Goal: Task Accomplishment & Management: Use online tool/utility

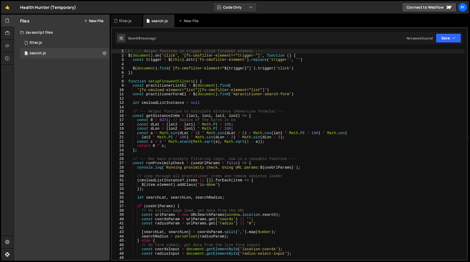
click at [142, 116] on div "// --- Helper function to trigger click finsweet element --- $ ( document ) . o…" at bounding box center [296, 159] width 338 height 220
type textarea "consct getDistanceInKm = (lat1, lon1, lat2, lon2) => {"
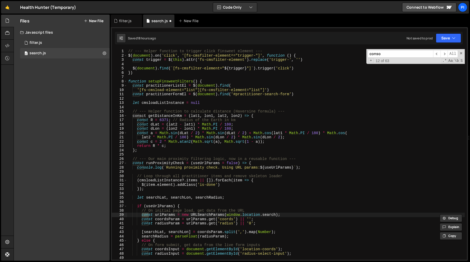
scroll to position [127, 0]
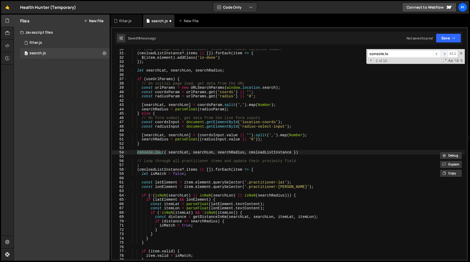
type input "console.lo"
click at [445, 54] on span "​" at bounding box center [444, 54] width 7 height 8
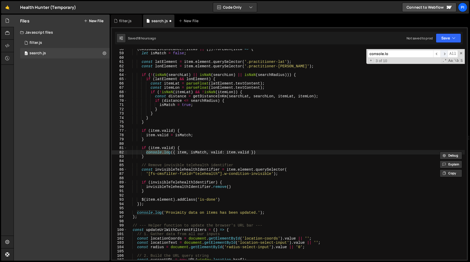
click at [445, 54] on span "​" at bounding box center [444, 54] width 7 height 8
click at [436, 55] on span "​" at bounding box center [437, 54] width 7 height 8
click at [445, 55] on span "​" at bounding box center [444, 54] width 7 height 8
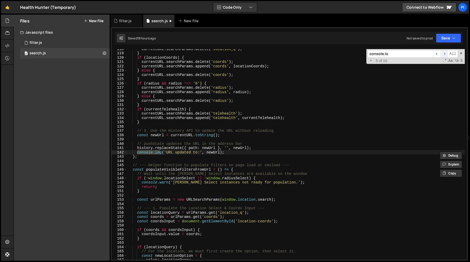
scroll to position [507, 0]
click at [445, 55] on span "​" at bounding box center [444, 54] width 7 height 8
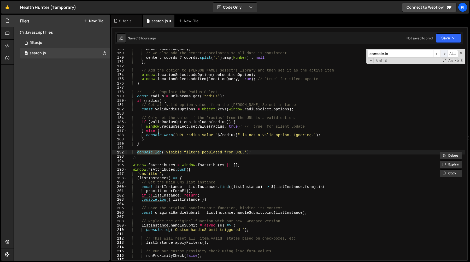
click at [443, 55] on span "​" at bounding box center [444, 54] width 7 height 8
click at [206, 199] on div "name : locationQuery , // We also add the center coordinates so all data is con…" at bounding box center [296, 157] width 338 height 220
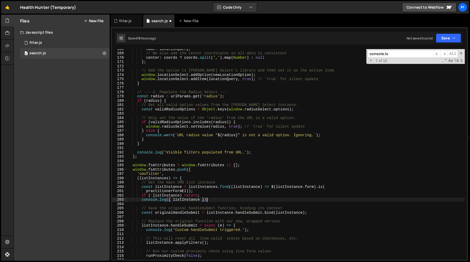
click at [210, 199] on div "name : locationQuery , // We also add the center coordinates so all data is con…" at bounding box center [296, 157] width 338 height 220
click at [206, 194] on div "name : locationQuery , // We also add the center coordinates so all data is con…" at bounding box center [296, 157] width 338 height 220
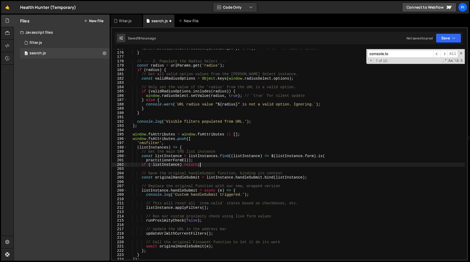
scroll to position [754, 0]
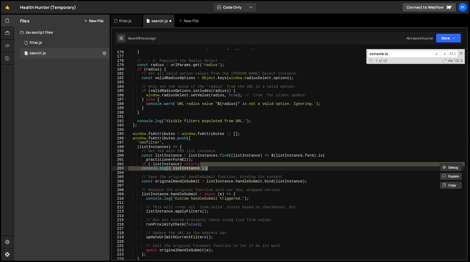
type textarea "console.log({ listInstance })"
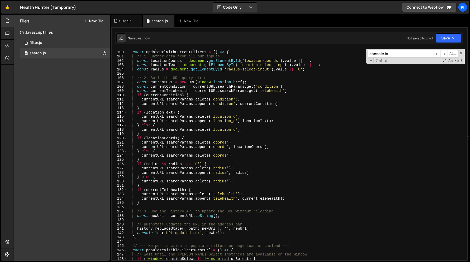
scroll to position [426, 0]
click at [409, 56] on input "console.lo" at bounding box center [401, 54] width 66 height 8
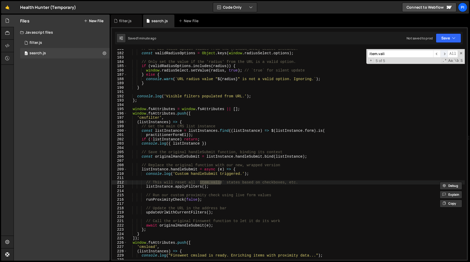
type input "item.vali"
click at [445, 53] on span "​" at bounding box center [444, 54] width 7 height 8
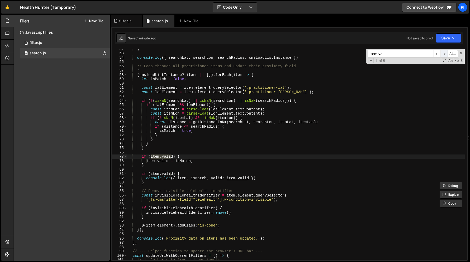
scroll to position [222, 0]
click at [445, 53] on span "​" at bounding box center [444, 54] width 7 height 8
click at [262, 177] on div "} console . log ({ searchLat , searchLon , searchRadius , cmsloadListInstance }…" at bounding box center [296, 157] width 338 height 220
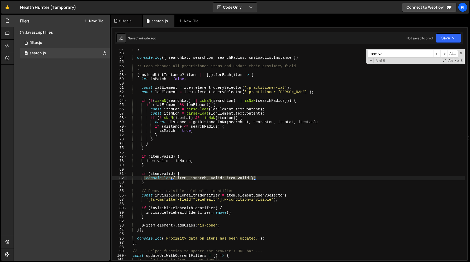
click at [145, 178] on div "} console . log ({ searchLat , searchLon , searchRadius , cmsloadListInstance }…" at bounding box center [296, 157] width 338 height 220
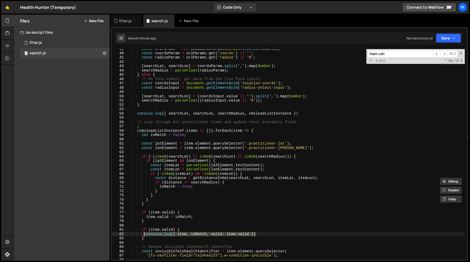
scroll to position [119, 0]
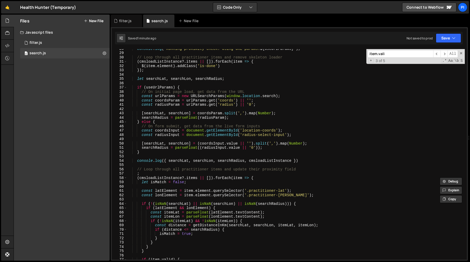
click at [159, 178] on div "console . log ( ` Running proximity check. Using URL params: ${ useUrlParams } …" at bounding box center [296, 157] width 338 height 220
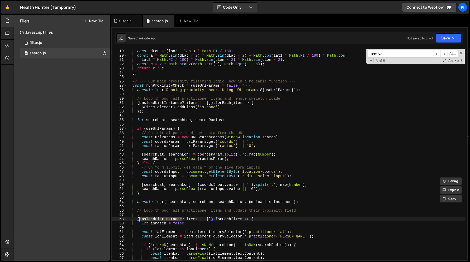
scroll to position [75, 0]
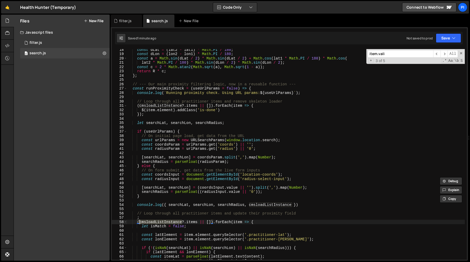
click at [168, 88] on div "const dLat = ( lat2 - lat1 ) * Math . PI / 180 ; const dLon = ( lon2 - lon1 ) *…" at bounding box center [296, 158] width 338 height 220
type textarea "const runProximityCheck = (useUrlParams = false) => {"
click at [168, 88] on div "const dLat = ( lat2 - lat1 ) * Math . PI / 180 ; const dLon = ( lon2 - lon1 ) *…" at bounding box center [296, 158] width 338 height 220
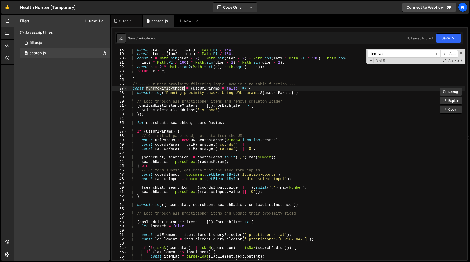
type input "runProximityCheck"
click at [448, 53] on span "All" at bounding box center [453, 54] width 10 height 8
click at [439, 54] on span "​" at bounding box center [437, 54] width 7 height 8
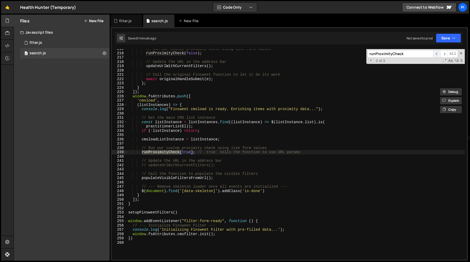
click at [436, 54] on span "​" at bounding box center [437, 54] width 7 height 8
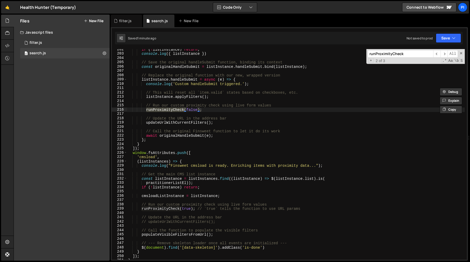
scroll to position [859, 0]
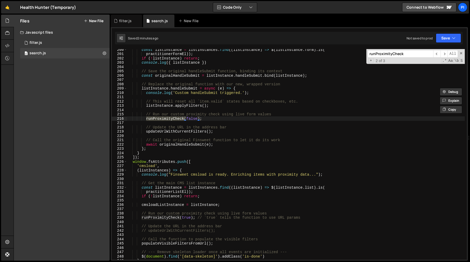
type textarea "// Update the URL in the address bar"
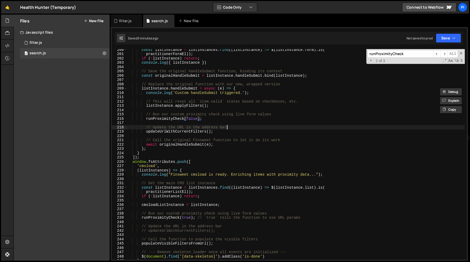
click at [257, 126] on div "const listInstance = listInstances . find (( listInstance ) => $ ( listInstance…" at bounding box center [296, 158] width 338 height 220
paste input "getDistanceInKm"
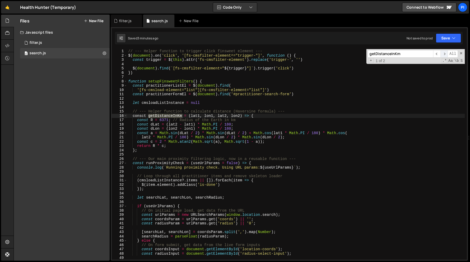
type input "getDistanceInKm"
click at [445, 54] on span "​" at bounding box center [444, 54] width 7 height 8
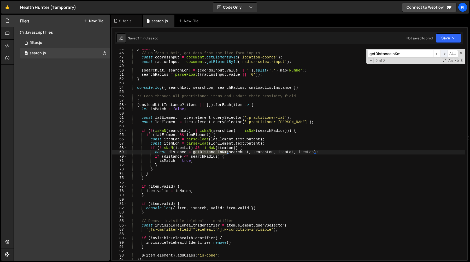
click at [445, 54] on span "​" at bounding box center [444, 54] width 7 height 8
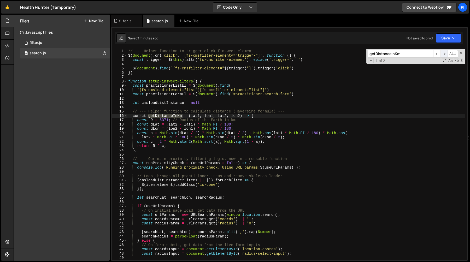
click at [443, 55] on span "​" at bounding box center [444, 54] width 7 height 8
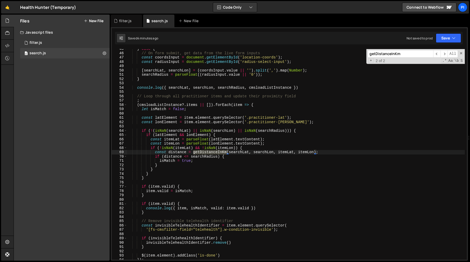
click at [431, 56] on input "getDistanceInKm" at bounding box center [401, 54] width 66 height 8
click at [442, 54] on span "​" at bounding box center [444, 54] width 7 height 8
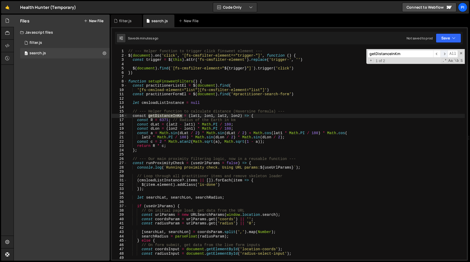
scroll to position [0, 0]
click at [142, 115] on div "// --- Helper function to trigger click finsweet element --- $ ( document ) . o…" at bounding box center [296, 159] width 338 height 220
type textarea "const getDistanceInKm = (lat1, lon1, lat2, lon2) => {"
click at [212, 108] on div "// --- Helper function to trigger click finsweet element --- $ ( document ) . o…" at bounding box center [296, 159] width 338 height 220
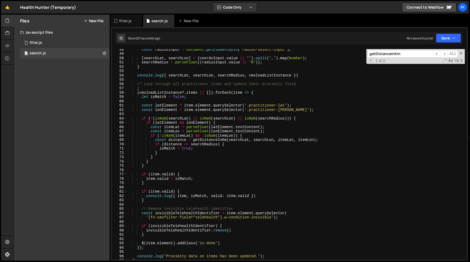
scroll to position [204, 0]
click at [261, 196] on div "const radiusInput = document . getElementById ( 'radius-select-input' ) ; [ sea…" at bounding box center [296, 157] width 338 height 220
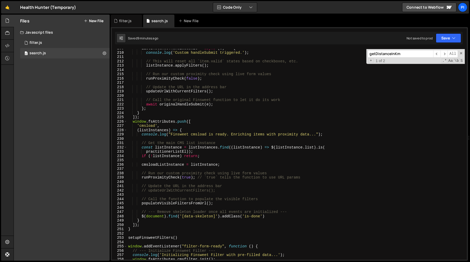
scroll to position [933, 0]
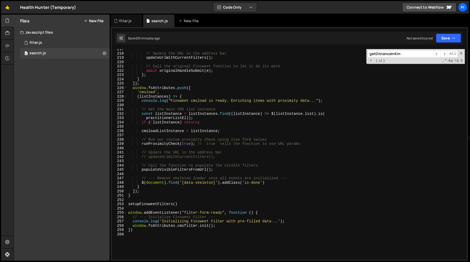
click at [175, 157] on div "// Update the URL in the address bar updateUrlWithCurrentFilters ( ) ; // Call …" at bounding box center [296, 157] width 338 height 220
click at [201, 158] on div "// Update the URL in the address bar updateUrlWithCurrentFilters ( ) ; // Call …" at bounding box center [296, 157] width 338 height 220
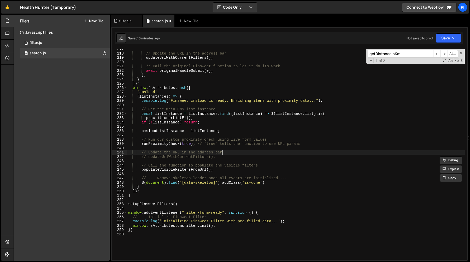
click at [229, 155] on div "// Update the URL in the address bar updateUrlWithCurrentFilters ( ) ; // Call …" at bounding box center [296, 157] width 338 height 220
click at [222, 159] on div "// Update the URL in the address bar updateUrlWithCurrentFilters ( ) ; // Call …" at bounding box center [296, 157] width 338 height 220
type textarea "// updateUrlWithCurrentFilters();"
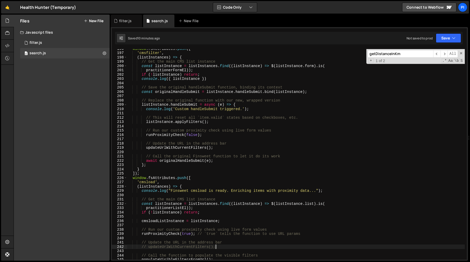
scroll to position [842, 0]
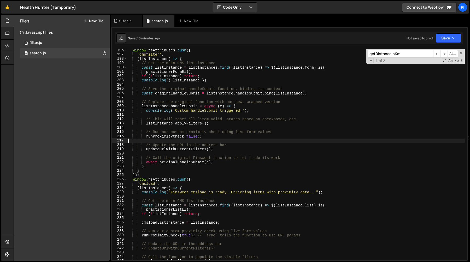
click at [168, 139] on div "window . fsAttributes . push ([ 'cmsfilter' , ( listInstances ) => { // Get the…" at bounding box center [296, 158] width 338 height 220
click at [170, 136] on div "window . fsAttributes . push ([ 'cmsfilter' , ( listInstances ) => { // Get the…" at bounding box center [296, 158] width 338 height 220
type textarea "runProximityCheck(false);"
click at [170, 136] on div "window . fsAttributes . push ([ 'cmsfilter' , ( listInstances ) => { // Get the…" at bounding box center [296, 158] width 338 height 220
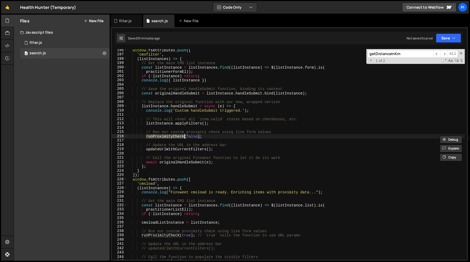
type input "runProximityCheck"
click at [441, 53] on span "​" at bounding box center [444, 54] width 7 height 8
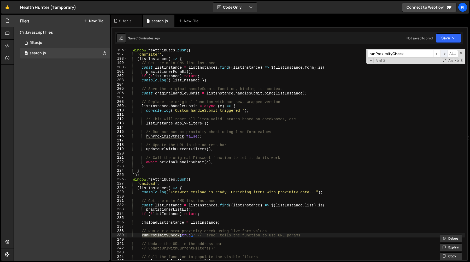
click at [441, 54] on span "​" at bounding box center [444, 54] width 7 height 8
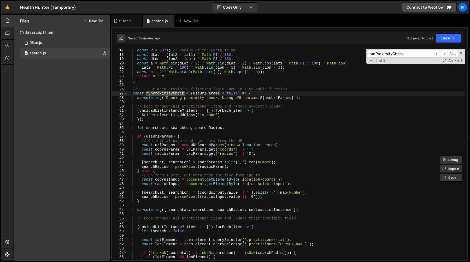
scroll to position [66, 0]
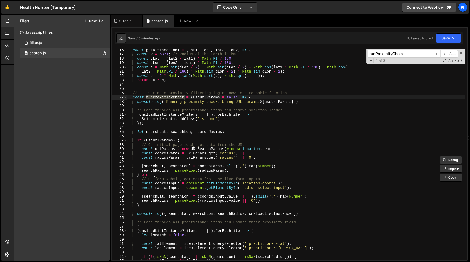
type textarea "});"
click at [195, 124] on div "const getDistanceInKm = ( lat1 , lon1 , lat2 , lon2 ) => { const R = 6371 ; // …" at bounding box center [296, 158] width 338 height 220
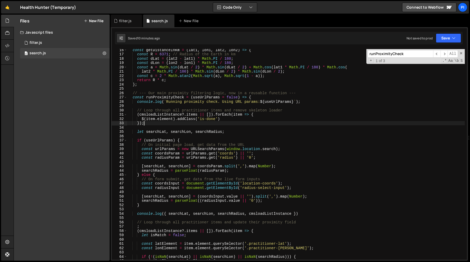
click at [168, 127] on div "const getDistanceInKm = ( lat1 , lon1 , lat2 , lon2 ) => { const R = 6371 ; // …" at bounding box center [296, 158] width 338 height 220
click at [162, 138] on div "const getDistanceInKm = ( lat1 , lon1 , lat2 , lon2 ) => { const R = 6371 ; // …" at bounding box center [296, 158] width 338 height 220
click at [154, 140] on div "const getDistanceInKm = ( lat1 , lon1 , lat2 , lon2 ) => { const R = 6371 ; // …" at bounding box center [296, 158] width 338 height 220
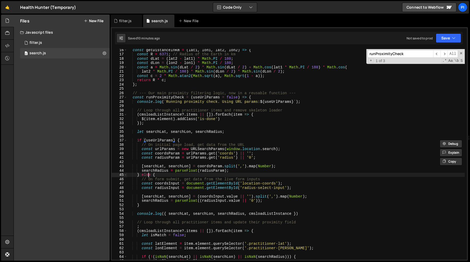
click at [148, 175] on div "const getDistanceInKm = ( lat1 , lon1 , lat2 , lon2 ) => { const R = 6371 ; // …" at bounding box center [296, 158] width 338 height 220
click at [164, 176] on div "const getDistanceInKm = ( lat1 , lon1 , lat2 , lon2 ) => { const R = 6371 ; // …" at bounding box center [296, 158] width 338 height 220
click at [164, 140] on div "const getDistanceInKm = ( lat1 , lon1 , lat2 , lon2 ) => { const R = 6371 ; // …" at bounding box center [296, 158] width 338 height 220
type textarea "if (useUrlParams) {"
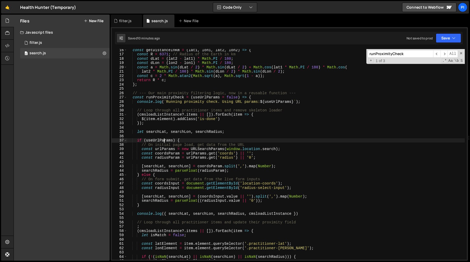
click at [164, 140] on div "const getDistanceInKm = ( lat1 , lon1 , lat2 , lon2 ) => { const R = 6371 ; // …" at bounding box center [296, 158] width 338 height 220
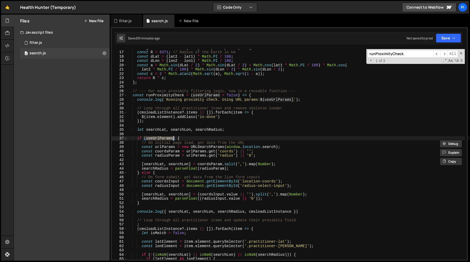
scroll to position [114, 0]
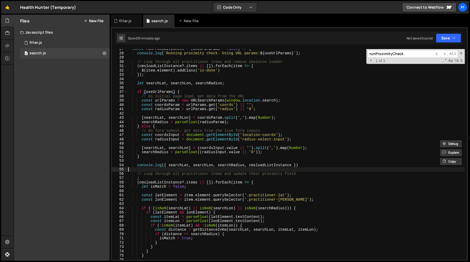
click at [169, 168] on div "const runProximityCheck = ( useUrlParams = false ) => { console . log ( ` Runni…" at bounding box center [296, 157] width 338 height 220
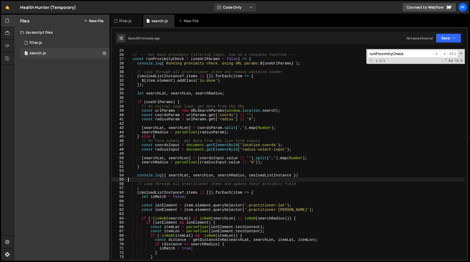
scroll to position [102, 0]
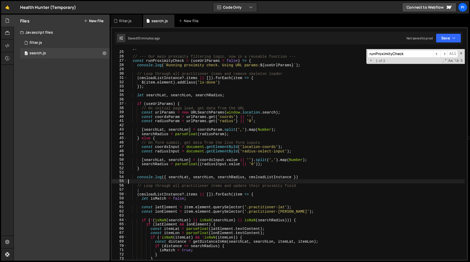
click at [209, 173] on div "} ; // --- Our main proximity filtering logic, now in a reusable function --- c…" at bounding box center [296, 156] width 338 height 220
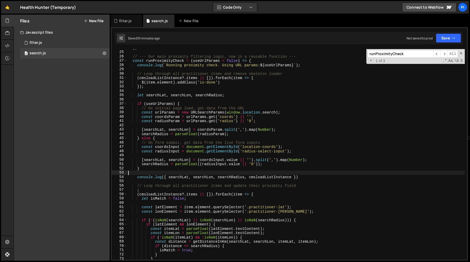
click at [209, 173] on div "} ; // --- Our main proximity filtering logic, now in a reusable function --- c…" at bounding box center [296, 156] width 338 height 220
click at [200, 173] on div "} ; // --- Our main proximity filtering logic, now in a reusable function --- c…" at bounding box center [296, 156] width 338 height 220
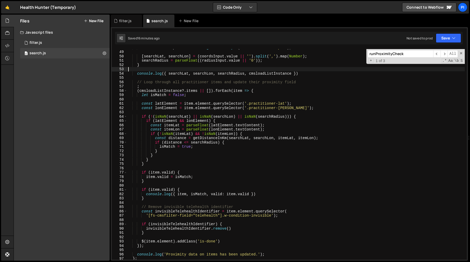
scroll to position [198, 0]
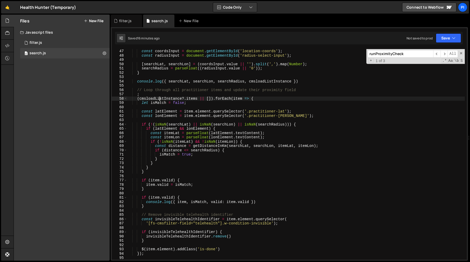
click at [160, 99] on div "const coordsInput = document . getElementById ( 'location-coords' ) ; const rad…" at bounding box center [296, 159] width 338 height 220
click at [197, 99] on div "const coordsInput = document . getElementById ( 'location-coords' ) ; const rad…" at bounding box center [296, 159] width 338 height 220
click at [198, 98] on div "const coordsInput = document . getElementById ( 'location-coords' ) ; const rad…" at bounding box center [296, 159] width 338 height 220
click at [138, 100] on div "const coordsInput = document . getElementById ( 'location-coords' ) ; const rad…" at bounding box center [296, 159] width 338 height 220
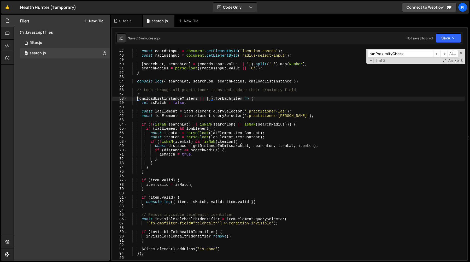
click at [213, 99] on div "const coordsInput = document . getElementById ( 'location-coords' ) ; const rad…" at bounding box center [296, 159] width 338 height 220
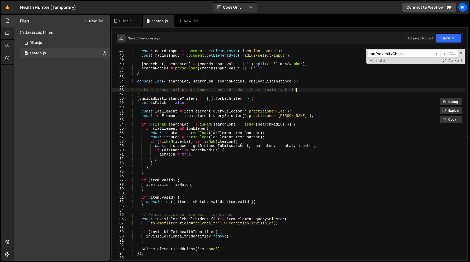
click at [309, 91] on div "const coordsInput = document . getElementById ( 'location-coords' ) ; const rad…" at bounding box center [296, 159] width 338 height 220
type textarea "// Loop through all practitioner items and update their proximity field"
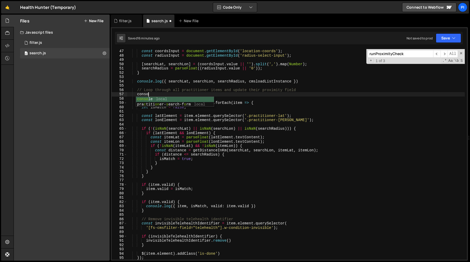
scroll to position [0, 1]
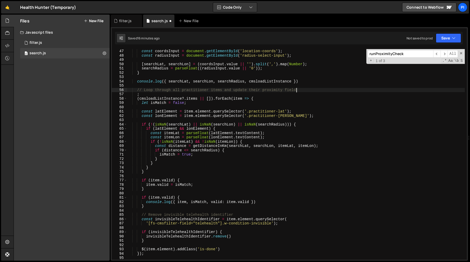
click at [293, 83] on div "const coordsInput = document . getElementById ( 'location-coords' ) ; const rad…" at bounding box center [296, 159] width 338 height 220
paste textarea "(cmsloadListInstance?.items || [])"
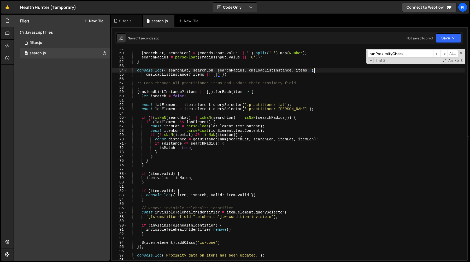
scroll to position [217, 0]
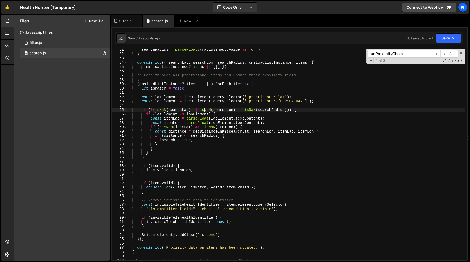
click at [204, 110] on div "searchRadius = parseFloat (( radiusInput . value || '0' )) ; } console . log ({…" at bounding box center [296, 158] width 338 height 220
click at [183, 112] on div "searchRadius = parseFloat (( radiusInput . value || '0' )) ; } console . log ({…" at bounding box center [296, 158] width 338 height 220
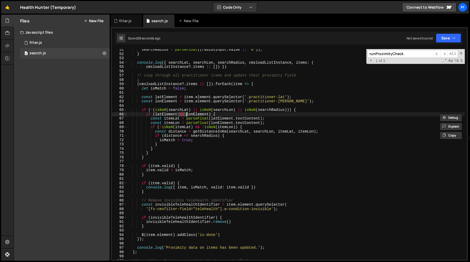
click at [238, 111] on div "searchRadius = parseFloat (( radiusInput . value || '0' )) ; } console . log ({…" at bounding box center [296, 158] width 338 height 220
type textarea "if (!(isNaN(searchLat) || isNaN(searchLon) || isNaN(searchRadius))) {"
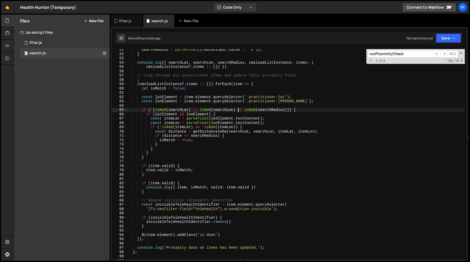
click at [236, 111] on div "searchRadius = parseFloat (( radiusInput . value || '0' )) ; } console . log ({…" at bounding box center [296, 158] width 338 height 220
click at [238, 111] on div "searchRadius = parseFloat (( radiusInput . value || '0' )) ; } console . log ({…" at bounding box center [296, 158] width 338 height 220
drag, startPoint x: 238, startPoint y: 111, endPoint x: 287, endPoint y: 110, distance: 49.7
click at [287, 110] on div "searchRadius = parseFloat (( radiusInput . value || '0' )) ; } console . log ({…" at bounding box center [296, 158] width 338 height 220
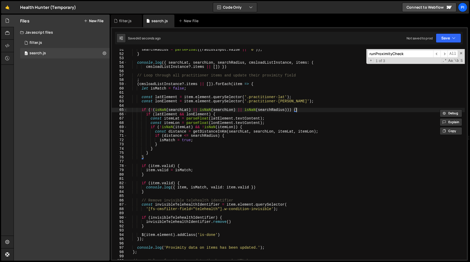
scroll to position [0, 1]
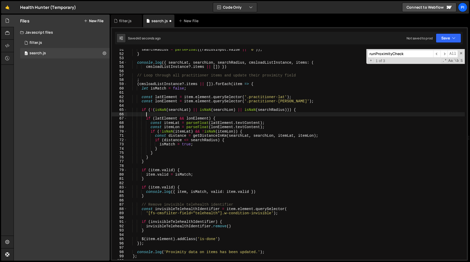
paste textarea "if (!(isNaN(searchLat) || isNaN(searchLon) || isNaN(searchRadius))) {"
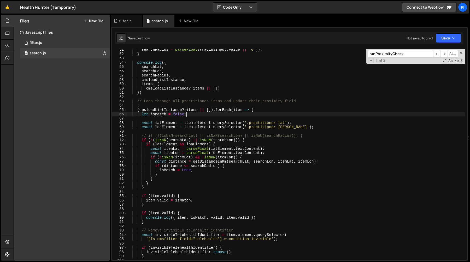
type textarea "let isMatch = false;"
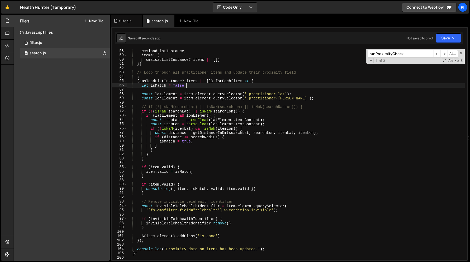
scroll to position [247, 0]
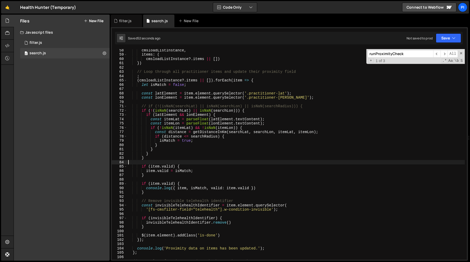
click at [181, 162] on div "cmsloadListInstance , items : ( cmsloadListInstance ?. items || [ ]) }) // Loop…" at bounding box center [296, 158] width 338 height 220
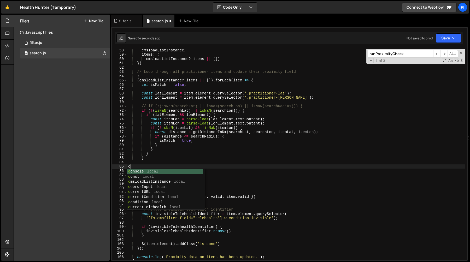
type textarea "cn"
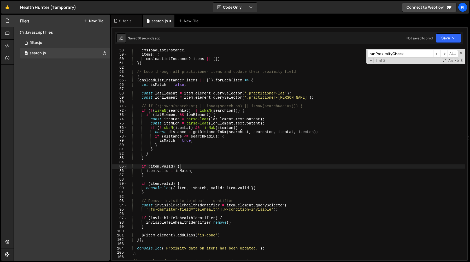
click at [189, 168] on div "cmsloadListInstance , items : ( cmsloadListInstance ?. items || [ ]) }) // Loop…" at bounding box center [296, 158] width 338 height 220
type textarea "if (item.valid) {"
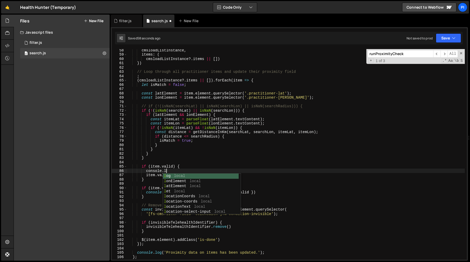
scroll to position [0, 3]
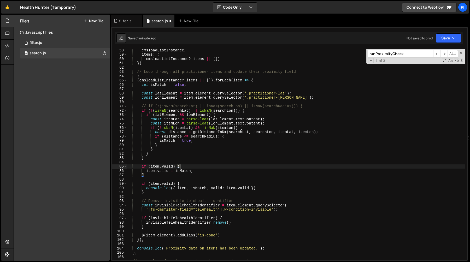
click at [206, 144] on div "cmsloadListInstance , items : ( cmsloadListInstance ?. items || [ ]) }) // Loop…" at bounding box center [296, 158] width 338 height 220
click at [187, 187] on div "cmsloadListInstance , items : ( cmsloadListInstance ?. items || [ ]) }) // Loop…" at bounding box center [296, 158] width 338 height 220
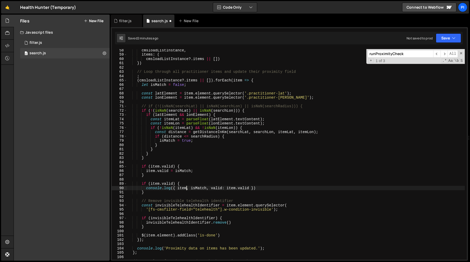
click at [205, 137] on div "cmsloadListInstance , items : ( cmsloadListInstance ?. items || [ ]) }) // Loop…" at bounding box center [296, 158] width 338 height 220
click at [211, 147] on div "cmsloadListInstance , items : ( cmsloadListInstance ?. items || [ ]) }) // Loop…" at bounding box center [296, 158] width 338 height 220
click at [211, 141] on div "cmsloadListInstance , items : ( cmsloadListInstance ?. items || [ ]) }) // Loop…" at bounding box center [296, 158] width 338 height 220
click at [189, 126] on div "cmsloadListInstance , items : ( cmsloadListInstance ?. items || [ ]) }) // Loop…" at bounding box center [296, 158] width 338 height 220
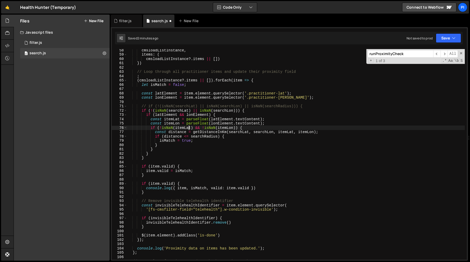
click at [228, 126] on div "cmsloadListInstance , items : ( cmsloadListInstance ?. items || [ ]) }) // Loop…" at bounding box center [296, 158] width 338 height 220
click at [257, 129] on div "cmsloadListInstance , items : ( cmsloadListInstance ?. items || [ ]) }) // Loop…" at bounding box center [296, 158] width 338 height 220
click at [237, 145] on div "cmsloadListInstance , items : ( cmsloadListInstance ?. items || [ ]) }) // Loop…" at bounding box center [296, 158] width 338 height 220
click at [238, 137] on div "cmsloadListInstance , items : ( cmsloadListInstance ?. items || [ ]) }) // Loop…" at bounding box center [296, 158] width 338 height 220
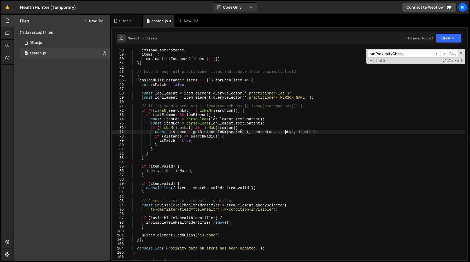
click at [286, 133] on div "cmsloadListInstance , items : ( cmsloadListInstance ?. items || [ ]) }) // Loop…" at bounding box center [296, 158] width 338 height 220
click at [313, 134] on div "cmsloadListInstance , items : ( cmsloadListInstance ?. items || [ ]) }) // Loop…" at bounding box center [296, 158] width 338 height 220
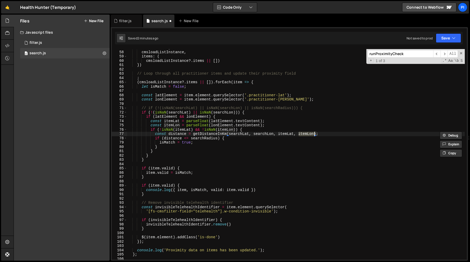
scroll to position [241, 0]
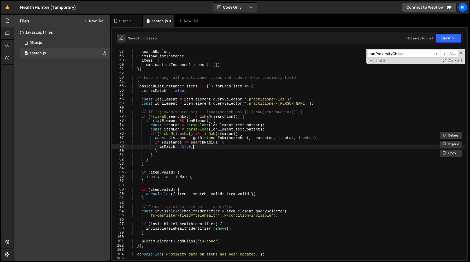
click at [250, 149] on div "searchLon , searchRadius , cmsloadListInstance , items : ( cmsloadListInstance …" at bounding box center [296, 155] width 338 height 220
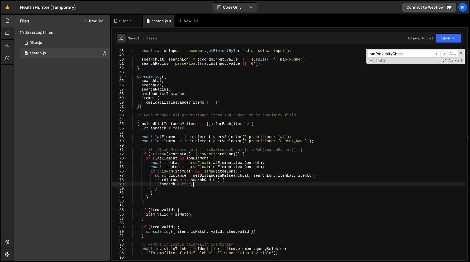
scroll to position [211, 0]
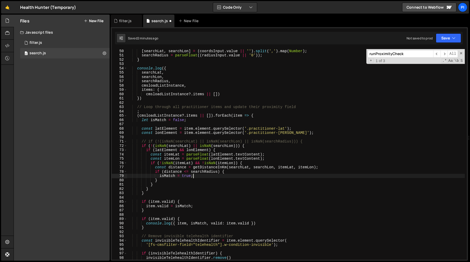
click at [186, 207] on div "[ searchLat , searchLon ] = ( coordsInput . value || '' ) . split ( ',' ) . map…" at bounding box center [296, 159] width 338 height 220
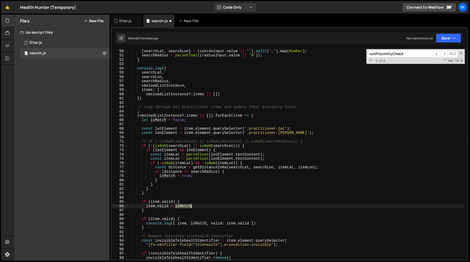
click at [186, 207] on div "[ searchLat , searchLon ] = ( coordsInput . value || '' ) . split ( ',' ) . map…" at bounding box center [296, 159] width 338 height 220
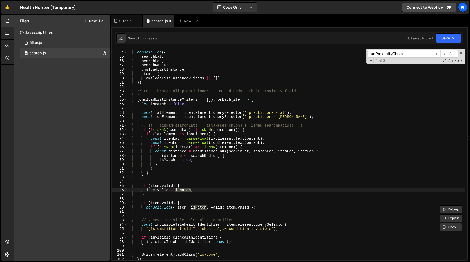
scroll to position [232, 0]
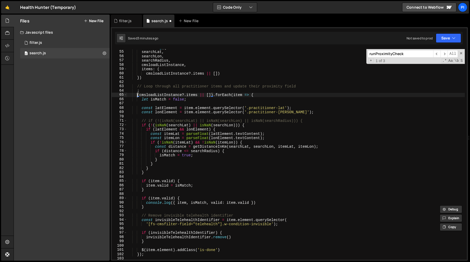
click at [137, 96] on div "console . log ({ searchLat , searchLon , searchRadius , cmsloadListInstance , i…" at bounding box center [296, 155] width 338 height 220
click at [261, 94] on div "console . log ({ searchLat , searchLon , searchRadius , cmsloadListInstance , i…" at bounding box center [296, 155] width 338 height 220
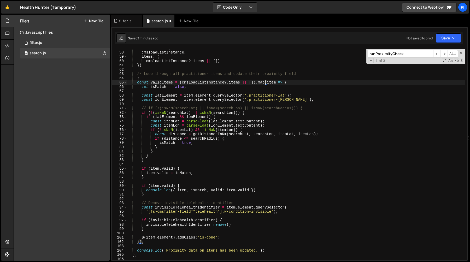
scroll to position [278, 0]
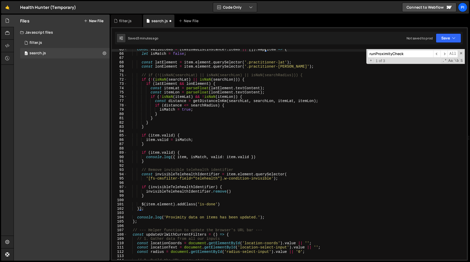
click at [232, 205] on div "const validItems = ( cmsloadListInstance ?. items || [ ]) . map ( item => { let…" at bounding box center [296, 157] width 338 height 220
type textarea "$(item.element).addClass('is-done')"
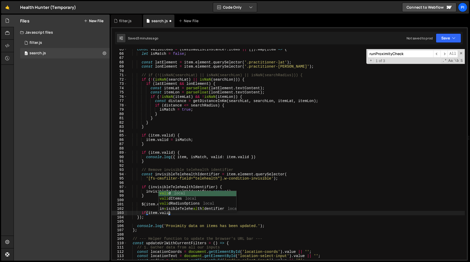
scroll to position [0, 3]
click at [177, 213] on div "const validItems = ( cmsloadListInstance ?. items || [ ]) . map ( item => { let…" at bounding box center [296, 157] width 338 height 220
type textarea "if(item.valid) {}"
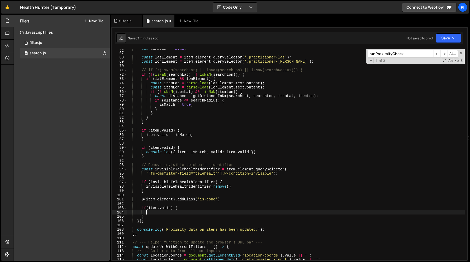
scroll to position [283, 0]
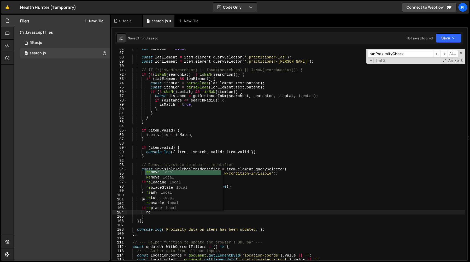
type textarea "retur"
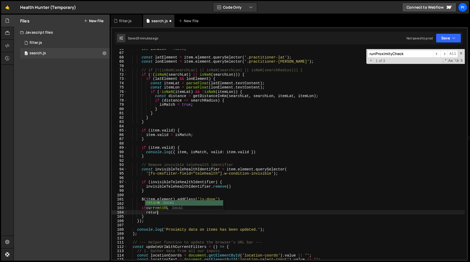
scroll to position [0, 1]
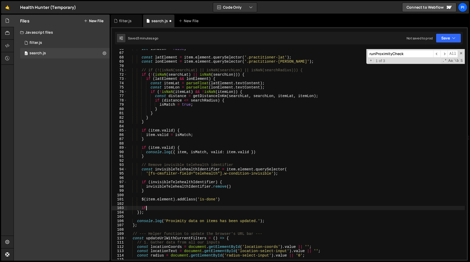
type textarea "$(item.element).addClass('is-done')"
click at [142, 212] on div "let isMatch = false ; const latElement = item . element . querySelector ( '.pra…" at bounding box center [296, 157] width 338 height 220
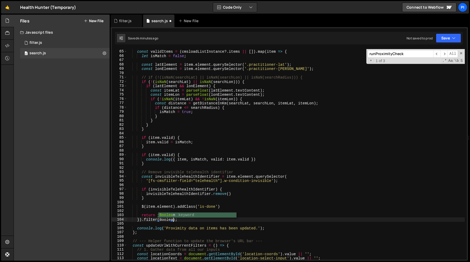
scroll to position [0, 3]
type textarea "}).filter(Boolean);"
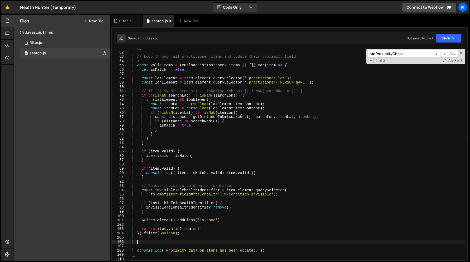
scroll to position [225, 0]
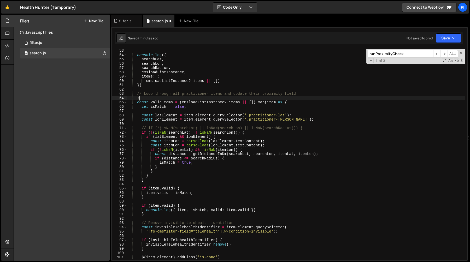
click at [193, 99] on div "console . log ({ searchLat , searchLon , searchRadius , cmsloadListInstance , i…" at bounding box center [296, 159] width 338 height 220
click at [193, 101] on div "console . log ({ searchLat , searchLon , searchRadius , cmsloadListInstance , i…" at bounding box center [296, 159] width 338 height 220
type textarea "const validItems = (cmsloadListInstance?.items || []).map(item => {"
click at [193, 101] on div "console . log ({ searchLat , searchLon , searchRadius , cmsloadListInstance , i…" at bounding box center [296, 159] width 338 height 220
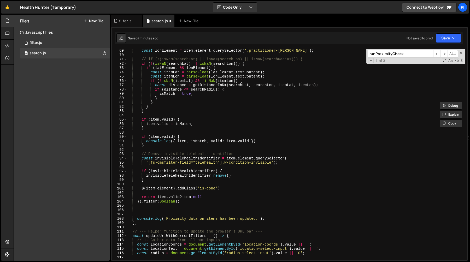
scroll to position [338, 0]
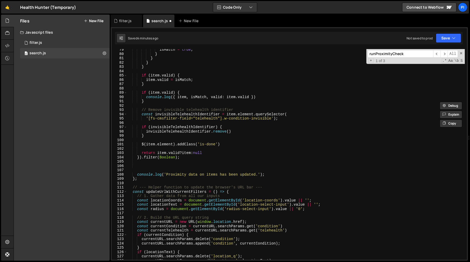
click at [144, 166] on div "isMatch = true ; } } } } if ( item . valid ) { item . valid = isMatch ; } if ( …" at bounding box center [296, 158] width 338 height 220
paste textarea "cmsloadListInstance"
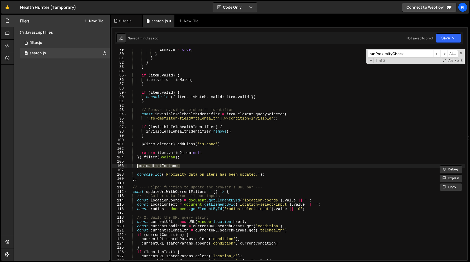
paste textarea "."
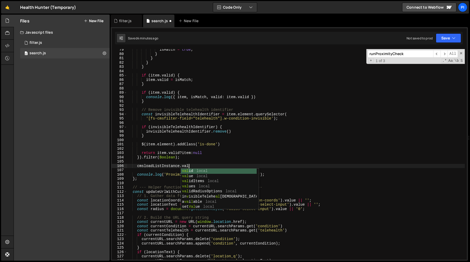
scroll to position [0, 4]
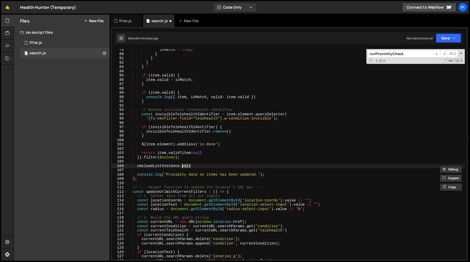
paste textarea "dItems"
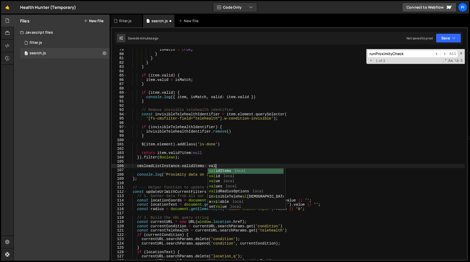
scroll to position [0, 6]
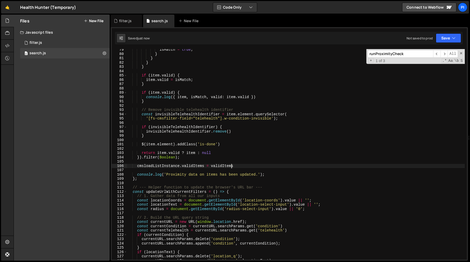
type textarea "cmsloadListInstance.validItems = validItems"
click at [166, 164] on div "isMatch = true ; } } } } if ( item . valid ) { item . valid = isMatch ; } if ( …" at bounding box center [296, 158] width 338 height 220
click at [166, 161] on div "isMatch = true ; } } } } if ( item . valid ) { item . valid = isMatch ; } if ( …" at bounding box center [296, 158] width 338 height 220
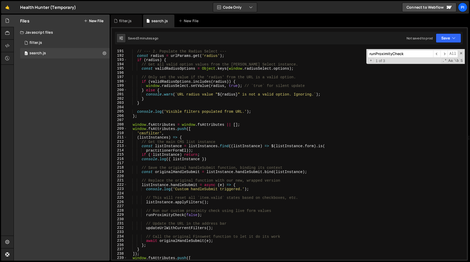
scroll to position [819, 0]
click at [184, 158] on div "// --- 2. Populate the Radius Select --- const radius = urlParams . get ( 'radi…" at bounding box center [296, 159] width 338 height 220
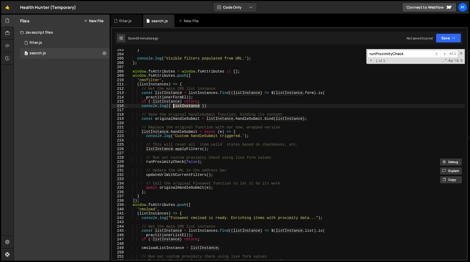
scroll to position [823, 0]
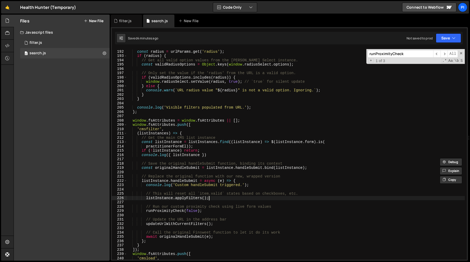
click at [213, 199] on div "// --- 2. Populate the Radius Select --- const radius = urlParams . get ( 'radi…" at bounding box center [296, 155] width 338 height 220
type textarea "listInstance.applyFilters();"
click at [221, 200] on div "// --- 2. Populate the Radius Select --- const radius = urlParams . get ( 'radi…" at bounding box center [296, 155] width 338 height 220
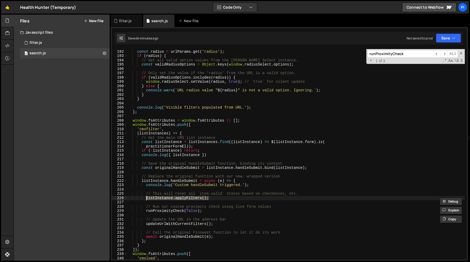
scroll to position [0, 0]
type textarea "runProximityCheck(false);"
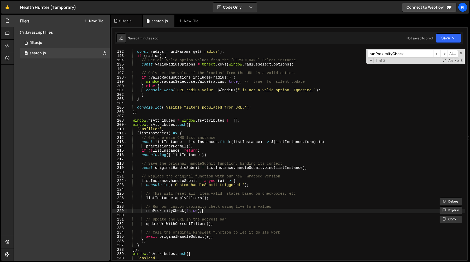
scroll to position [0, 1]
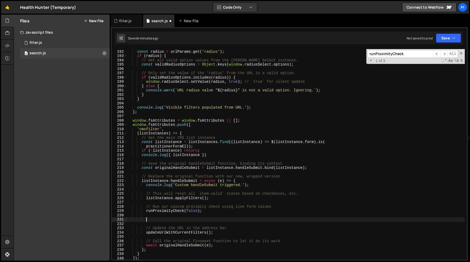
paste textarea "listInstance.applyFilters();"
click at [261, 114] on div "// --- 2. Populate the Radius Select --- const radius = urlParams . get ( 'radi…" at bounding box center [296, 155] width 338 height 220
type textarea "};"
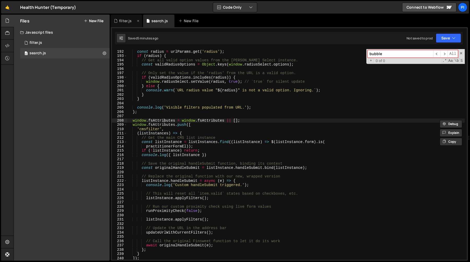
type input "bubble"
click at [124, 19] on div "filter.js" at bounding box center [125, 20] width 13 height 5
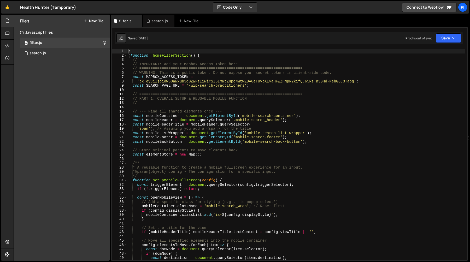
type textarea "// WARNING: This is a public token. Do not expose your secret tokens in client-…"
click at [182, 74] on div "; ( function _homeFilterSection ( ) { // ======================================…" at bounding box center [296, 159] width 338 height 220
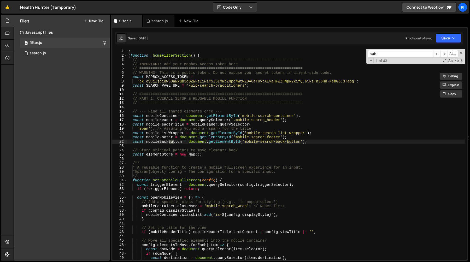
scroll to position [761, 0]
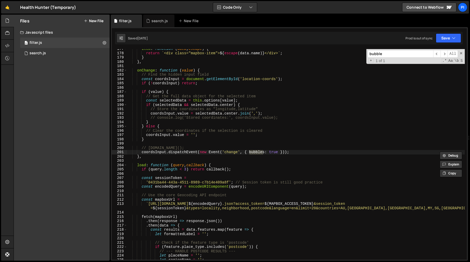
type input "bubble"
click at [302, 156] on div "item : function ( data , escape ) { return ` <div class="mapbox-item"> ${ escap…" at bounding box center [296, 157] width 338 height 220
click at [296, 153] on div "item : function ( data , escape ) { return ` <div class="mapbox-item"> ${ escap…" at bounding box center [296, 157] width 338 height 220
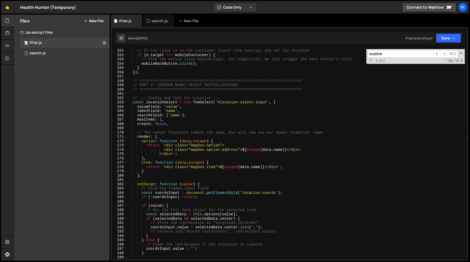
scroll to position [644, 0]
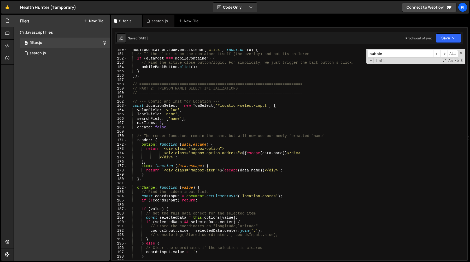
click at [160, 106] on div "mobileContainer . addEventListener ( 'click' , function ( e ) { // If the click…" at bounding box center [296, 158] width 338 height 220
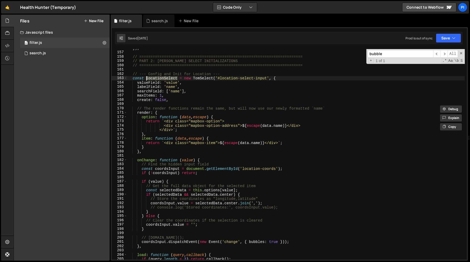
scroll to position [678, 0]
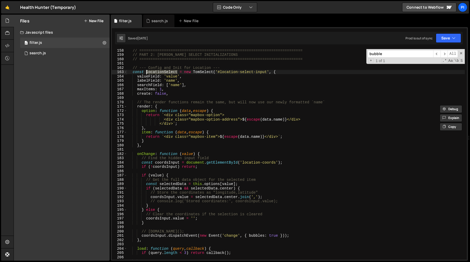
click at [141, 236] on div "// ========================================================================= //…" at bounding box center [296, 158] width 338 height 220
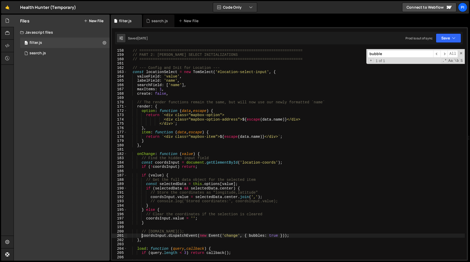
click at [301, 236] on div "// ========================================================================= //…" at bounding box center [296, 158] width 338 height 220
paste textarea "selectElemen"
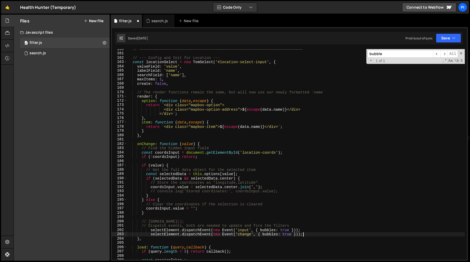
type textarea "coordsInput.dispatchEvent(new Event('change', { bubbles: true }));"
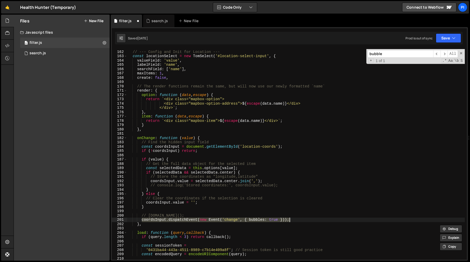
scroll to position [699, 0]
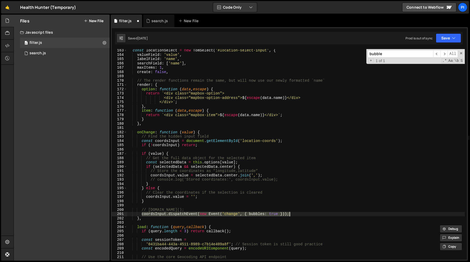
click at [307, 214] on div "const locationSelect = new TomSelect ( '#location-select-input' , { valueField …" at bounding box center [296, 154] width 338 height 211
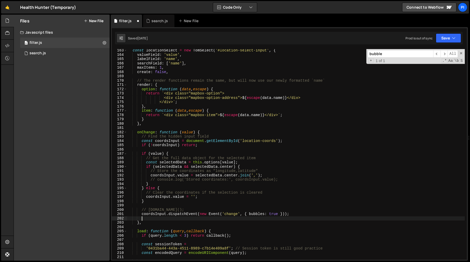
scroll to position [0, 1]
paste textarea "selectElement.dispatchEvent(new Event('change', { bubbles: true }));"
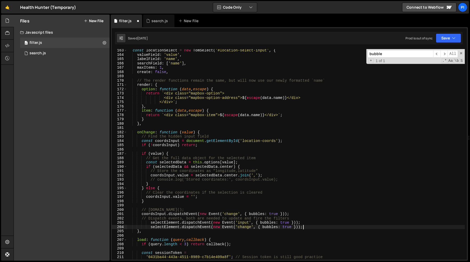
click at [147, 214] on div "const locationSelect = new TomSelect ( '#location-select-input' , { valueField …" at bounding box center [296, 158] width 338 height 220
click at [164, 223] on div "const locationSelect = new TomSelect ( '#location-select-input' , { valueField …" at bounding box center [296, 158] width 338 height 220
paste textarea "coordsInpu"
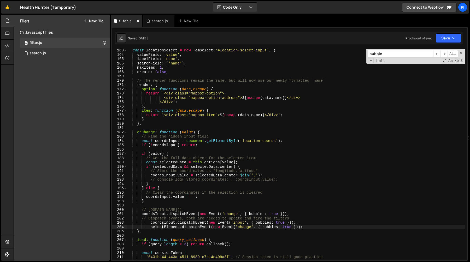
click at [162, 227] on div "const locationSelect = new TomSelect ( '#location-select-input' , { valueField …" at bounding box center [296, 158] width 338 height 220
paste textarea "coordsInpu"
click at [296, 215] on div "const locationSelect = new TomSelect ( '#location-select-input' , { valueField …" at bounding box center [296, 158] width 338 height 220
click at [292, 213] on div "const locationSelect = new TomSelect ( '#location-select-input' , { valueField …" at bounding box center [296, 158] width 338 height 220
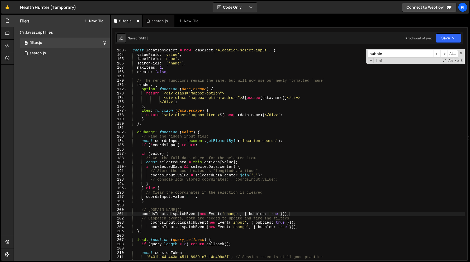
click at [290, 212] on div "const locationSelect = new TomSelect ( '#location-select-input' , { valueField …" at bounding box center [296, 158] width 338 height 220
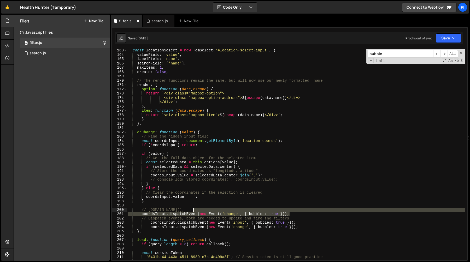
click at [286, 209] on div "const locationSelect = new TomSelect ( '#location-select-input' , { valueField …" at bounding box center [296, 158] width 338 height 220
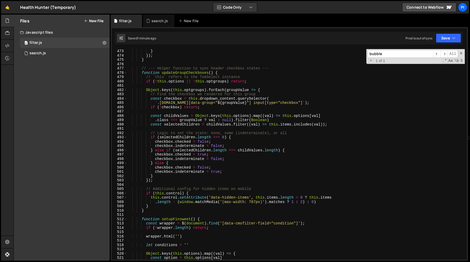
scroll to position [2060, 0]
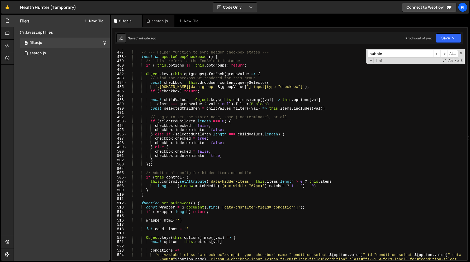
type textarea "// coordsInput.click();"
click at [155, 23] on div "search.js" at bounding box center [160, 20] width 16 height 5
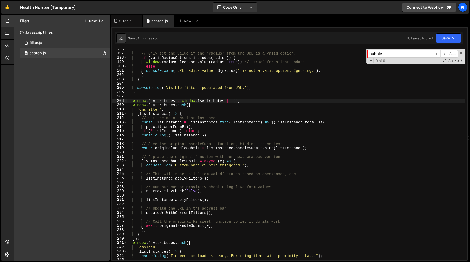
scroll to position [843, 0]
type textarea "window.fsAttributes.push(["
click at [173, 106] on div "// Only set the value if the 'radius' from the URL is a valid option. if ( vali…" at bounding box center [296, 157] width 338 height 220
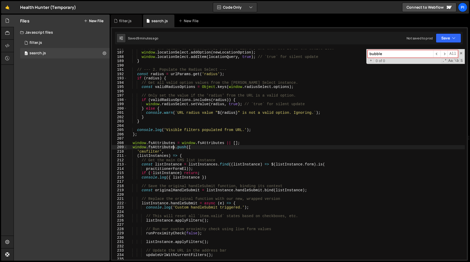
scroll to position [787, 0]
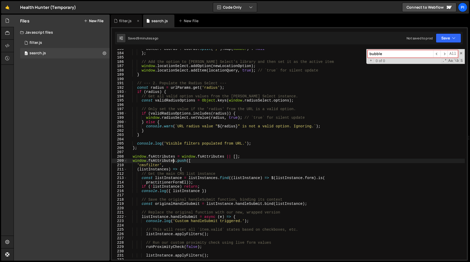
click at [125, 20] on div "filter.js" at bounding box center [125, 20] width 13 height 5
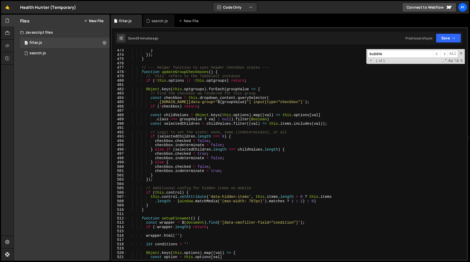
scroll to position [0, 0]
click at [165, 184] on div "} }) ; } // --- Helper function to sync header checkbox states --- function upd…" at bounding box center [296, 158] width 338 height 220
click at [167, 181] on div "} }) ; } // --- Helper function to sync header checkbox states --- function upd…" at bounding box center [296, 158] width 338 height 220
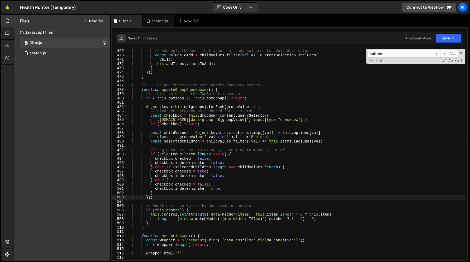
scroll to position [2026, 0]
click at [205, 141] on div "} else { // Add only the ones that aren't already selected to avoid duplicates …" at bounding box center [296, 155] width 338 height 220
type textarea "const selectedChildren = childValues.filter((val) => this.items.includes(val));"
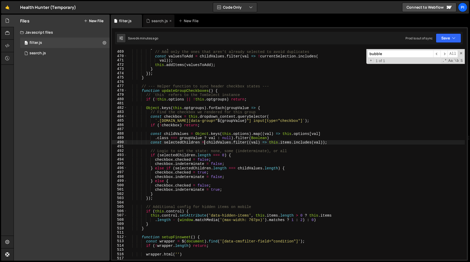
click at [154, 22] on div "search.js" at bounding box center [160, 20] width 16 height 5
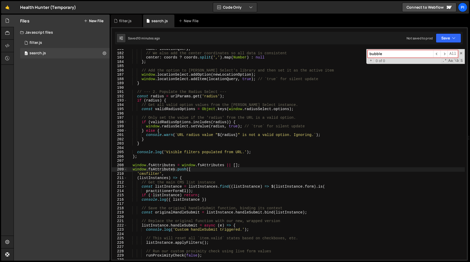
scroll to position [850, 0]
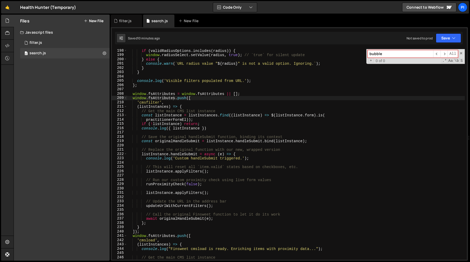
click at [216, 194] on div "if ( validRadiusOptions . includes ( radius )) { window . radiusSelect . setVal…" at bounding box center [296, 159] width 338 height 220
type textarea "})"
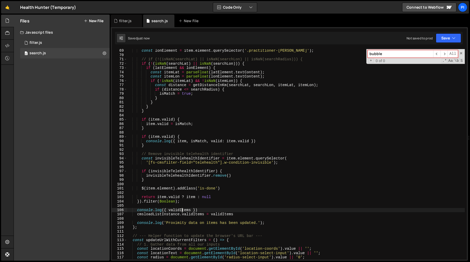
scroll to position [287, 0]
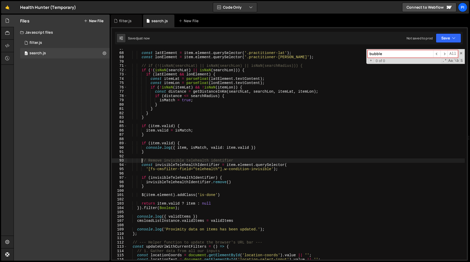
click at [141, 163] on div "const latElement = item . element . querySelector ( '.practitioner-lat' ) ; con…" at bounding box center [296, 157] width 338 height 220
type textarea "// Remove invisible telehealth identifier"
click at [141, 158] on div "const latElement = item . element . querySelector ( '.practitioner-lat' ) ; con…" at bounding box center [296, 157] width 338 height 220
click at [142, 161] on div "const latElement = item . element . querySelector ( '.practitioner-lat' ) ; con…" at bounding box center [296, 157] width 338 height 220
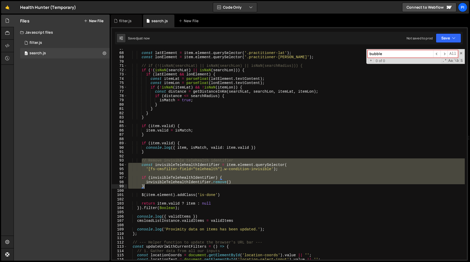
click at [151, 187] on div "const latElement = item . element . querySelector ( '.practitioner-lat' ) ; con…" at bounding box center [296, 157] width 338 height 220
click at [151, 189] on div "const latElement = item . element . querySelector ( '.practitioner-lat' ) ; con…" at bounding box center [296, 154] width 338 height 211
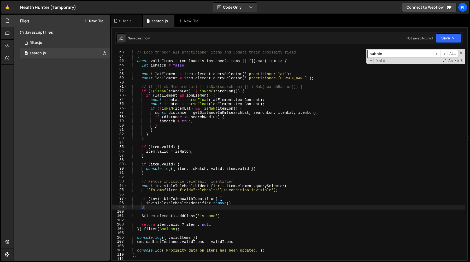
scroll to position [266, 0]
click at [171, 189] on div "// Loop through all practitioner items and update their proximity field ; const…" at bounding box center [296, 156] width 338 height 220
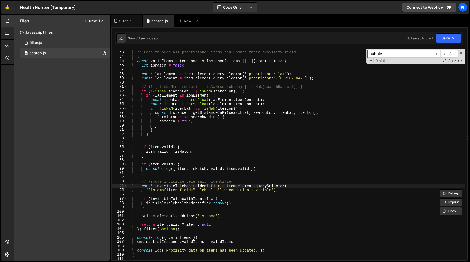
click at [171, 186] on div "// Loop through all practitioner items and update their proximity field ; const…" at bounding box center [296, 156] width 338 height 220
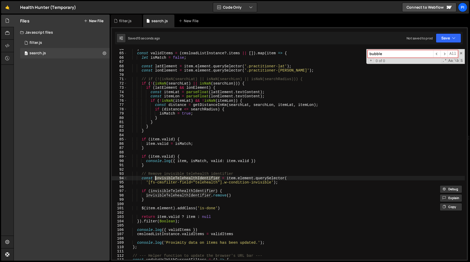
scroll to position [274, 0]
click at [158, 196] on div "; const validItems = ( cmsloadListInstance ?. items || [ ]) . map ( item => { l…" at bounding box center [296, 157] width 338 height 220
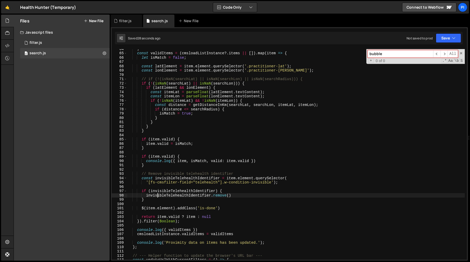
click at [158, 196] on div "; const validItems = ( cmsloadListInstance ?. items || [ ]) . map ( item => { l…" at bounding box center [296, 157] width 338 height 220
click at [183, 209] on div "; const validItems = ( cmsloadListInstance ?. items || [ ]) . map ( item => { l…" at bounding box center [296, 157] width 338 height 220
type textarea "$(item.element).addClass('is-done')"
click at [182, 204] on div "; const validItems = ( cmsloadListInstance ?. items || [ ]) . map ( item => { l…" at bounding box center [296, 157] width 338 height 220
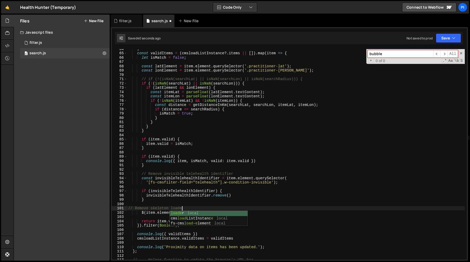
scroll to position [0, 4]
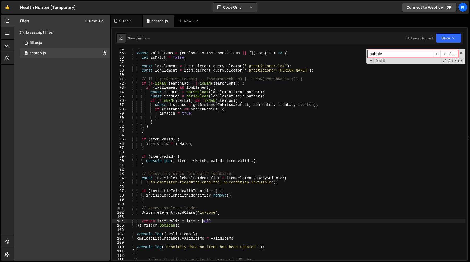
click at [203, 221] on div "; const validItems = ( cmsloadListInstance ?. items || [ ]) . map ( item => { l…" at bounding box center [296, 157] width 338 height 220
type textarea "return item.valid ? item : null"
click at [204, 216] on div "; const validItems = ( cmsloadListInstance ?. items || [ ]) . map ( item => { l…" at bounding box center [296, 157] width 338 height 220
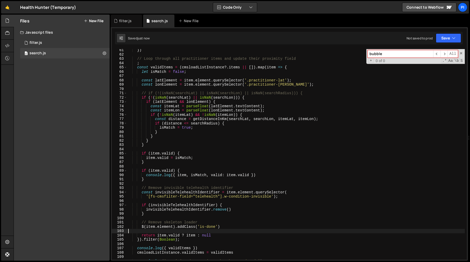
scroll to position [260, 0]
click at [180, 69] on div "}) // Loop through all practitioner items and update their proximity field ; co…" at bounding box center [296, 158] width 338 height 220
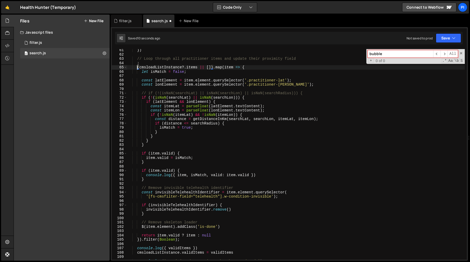
click at [220, 67] on div "}) // Loop through all practitioner items and update their proximity field ; ( …" at bounding box center [296, 158] width 338 height 220
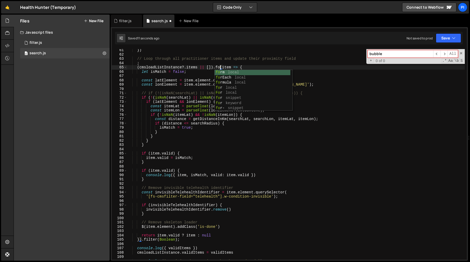
scroll to position [0, 7]
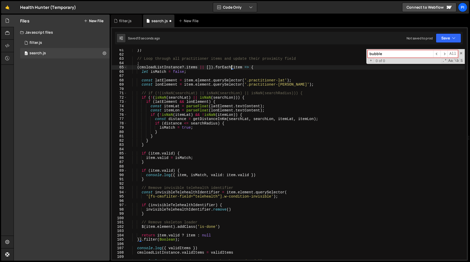
click at [142, 240] on div "}) // Loop through all practitioner items and update their proximity field ; ( …" at bounding box center [296, 158] width 338 height 220
click at [195, 240] on div "}) // Loop through all practitioner items and update their proximity field ; ( …" at bounding box center [296, 158] width 338 height 220
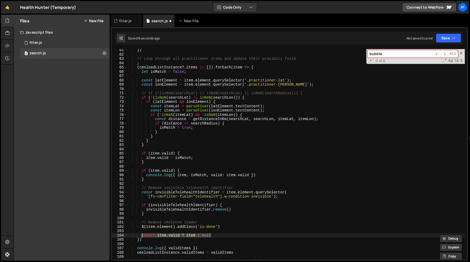
type textarea "return item.valid ? item : null"
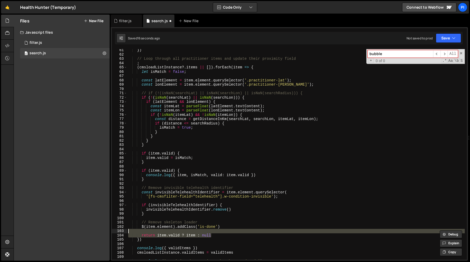
scroll to position [0, 0]
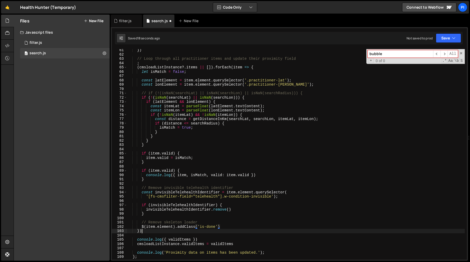
click at [164, 233] on div "}) // Loop through all practitioner items and update their proximity field ; ( …" at bounding box center [296, 158] width 338 height 220
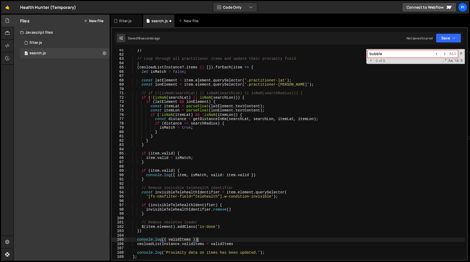
click at [201, 239] on div "}) // Loop through all practitioner items and update their proximity field ; ( …" at bounding box center [296, 158] width 338 height 220
click at [239, 244] on div "}) // Loop through all practitioner items and update their proximity field ; ( …" at bounding box center [296, 158] width 338 height 220
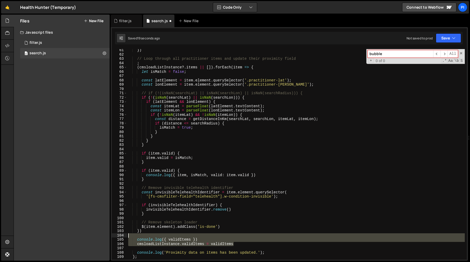
click at [216, 237] on div "}) // Loop through all practitioner items and update their proximity field ; ( …" at bounding box center [296, 158] width 338 height 220
type textarea "console.log({ validItems })"
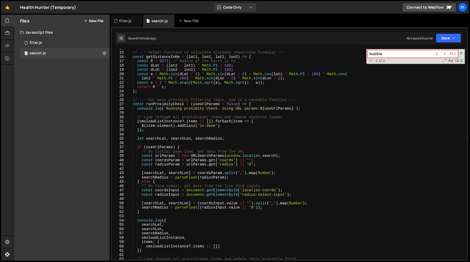
scroll to position [68, 0]
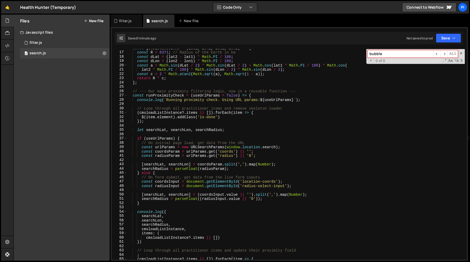
click at [172, 152] on div "const getDistanceInKm = ( lat1 , lon1 , lat2 , lon2 ) => { const R = 6371 ; // …" at bounding box center [296, 156] width 338 height 220
click at [176, 183] on div "const getDistanceInKm = ( lat1 , lon1 , lat2 , lon2 ) => { const R = 6371 ; // …" at bounding box center [296, 156] width 338 height 220
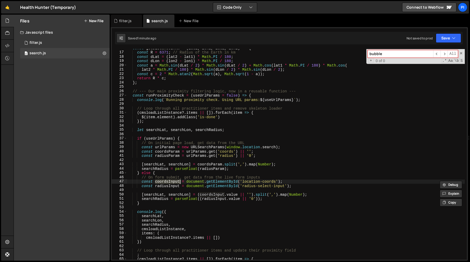
click at [174, 186] on div "const getDistanceInKm = ( lat1 , lon1 , lat2 , lon2 ) => { const R = 6371 ; // …" at bounding box center [296, 156] width 338 height 220
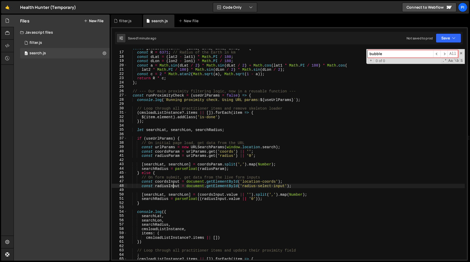
click at [174, 186] on div "const getDistanceInKm = ( lat1 , lon1 , lat2 , lon2 ) => { const R = 6371 ; // …" at bounding box center [296, 156] width 338 height 220
click at [196, 182] on div "const getDistanceInKm = ( lat1 , lon1 , lat2 , lon2 ) => { const R = 6371 ; // …" at bounding box center [296, 156] width 338 height 220
click at [194, 188] on div "const getDistanceInKm = ( lat1 , lon1 , lat2 , lon2 ) => { const R = 6371 ; // …" at bounding box center [296, 156] width 338 height 220
click at [192, 188] on div "const getDistanceInKm = ( lat1 , lon1 , lat2 , lon2 ) => { const R = 6371 ; // …" at bounding box center [296, 156] width 338 height 220
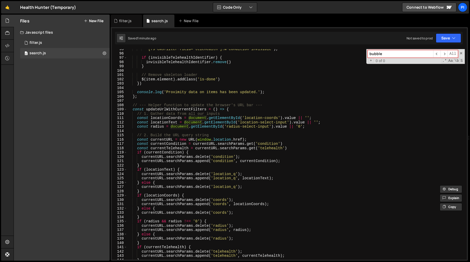
scroll to position [406, 0]
click at [326, 123] on div "'[fs-cmsfilter-field="telehealth"].w-condition-invisible' ) ; if ( invisibleTel…" at bounding box center [296, 158] width 338 height 220
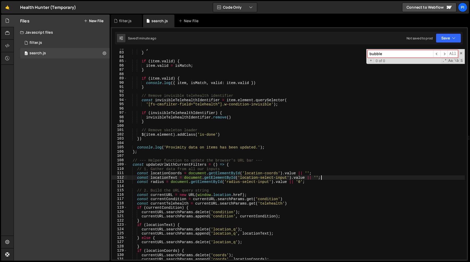
scroll to position [353, 0]
click at [322, 174] on div "} } if ( item . valid ) { item . valid = isMatch ; } if ( item . valid ) { cons…" at bounding box center [296, 156] width 338 height 220
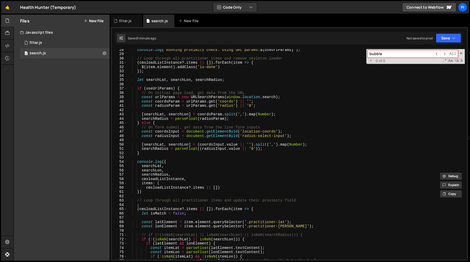
scroll to position [111, 0]
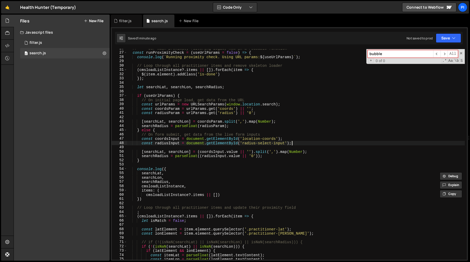
click at [297, 145] on div "// --- Our main proximity filtering logic, now in a reusable function --- const…" at bounding box center [296, 156] width 338 height 220
paste textarea "const locationText = document.getElementById('location-select-input').value || …"
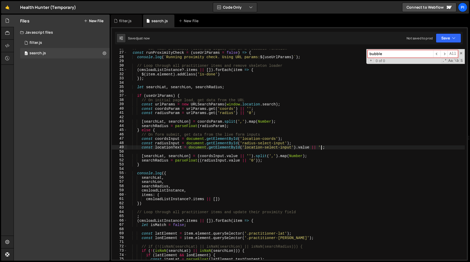
click at [169, 148] on div "// --- Our main proximity filtering logic, now in a reusable function --- const…" at bounding box center [296, 156] width 338 height 220
click at [177, 147] on div "// --- Our main proximity filtering logic, now in a reusable function --- const…" at bounding box center [296, 154] width 338 height 211
type textarea "const locationInput = document.getElementById('location-select-input');"
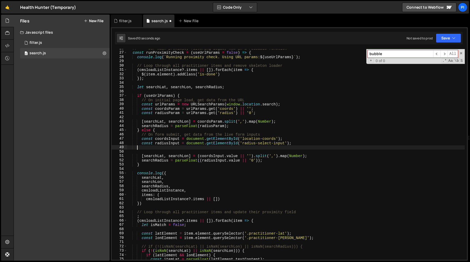
scroll to position [0, 0]
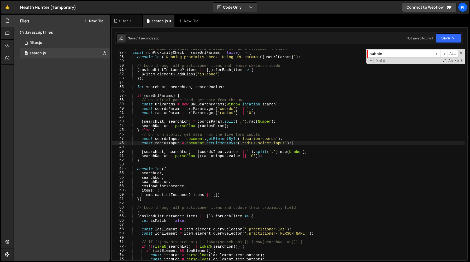
type textarea "const coordsInput = document.getElementById('location-coords');"
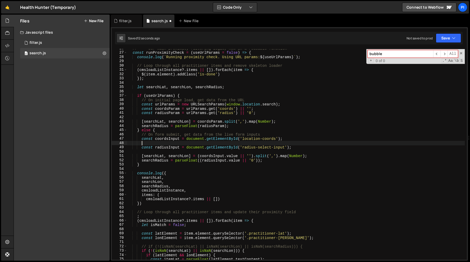
paste textarea "const locationInput = document.getElementById('location-select-input');"
click at [174, 141] on div "// --- Our main proximity filtering logic, now in a reusable function --- const…" at bounding box center [296, 156] width 338 height 220
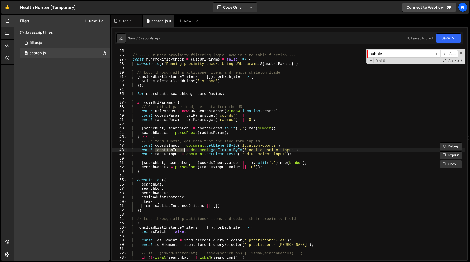
scroll to position [104, 0]
click at [191, 95] on div "// --- Our main proximity filtering logic, now in a reusable function --- const…" at bounding box center [296, 159] width 338 height 220
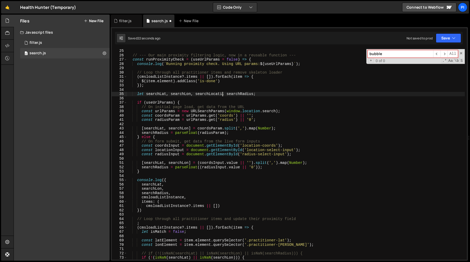
scroll to position [0, 7]
click at [239, 133] on div "// --- Our main proximity filtering logic, now in a reusable function --- const…" at bounding box center [296, 159] width 338 height 220
type textarea "searchRadius = parseFloat(radiusParam);"
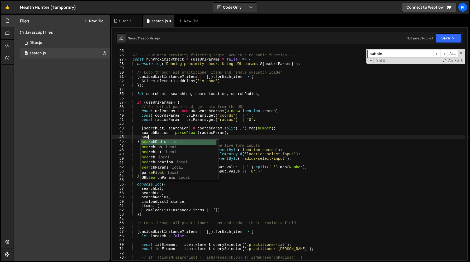
scroll to position [0, 1]
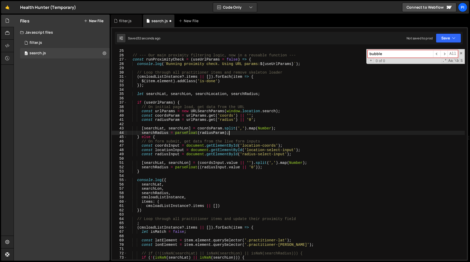
click at [285, 128] on div "// --- Our main proximity filtering logic, now in a reusable function --- const…" at bounding box center [296, 159] width 338 height 220
type textarea "[searchLat, searchLon] = coordsParam.split(',').map(Number);"
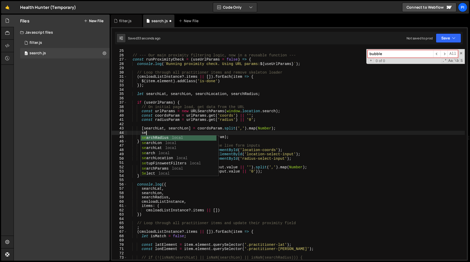
scroll to position [0, 1]
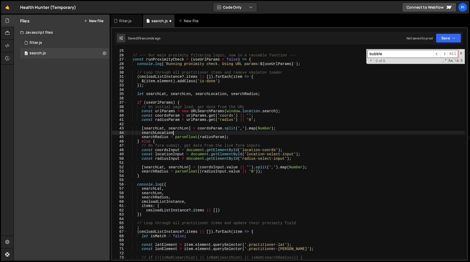
click at [262, 120] on div "// --- Our main proximity filtering logic, now in a reusable function --- const…" at bounding box center [296, 159] width 338 height 220
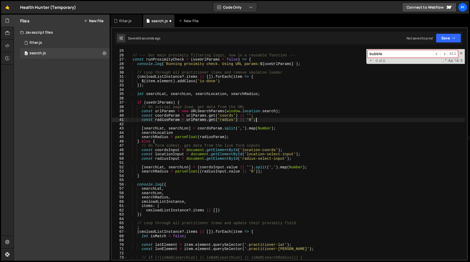
click at [264, 117] on div "// --- Our main proximity filtering logic, now in a reusable function --- const…" at bounding box center [296, 159] width 338 height 220
click at [289, 111] on div "// --- Our main proximity filtering logic, now in a reusable function --- const…" at bounding box center [296, 159] width 338 height 220
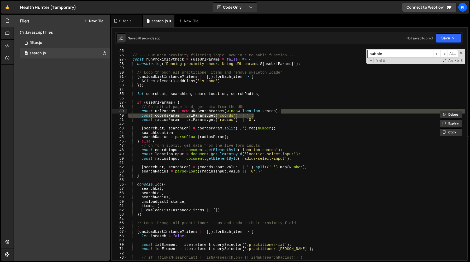
click at [269, 115] on div "// --- Our main proximity filtering logic, now in a reusable function --- const…" at bounding box center [296, 159] width 338 height 220
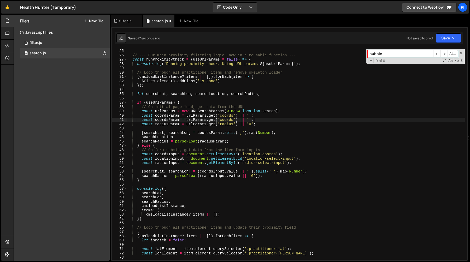
click at [224, 120] on div "// --- Our main proximity filtering logic, now in a reusable function --- const…" at bounding box center [296, 159] width 338 height 220
click at [228, 121] on div "// --- Our main proximity filtering logic, now in a reusable function --- const…" at bounding box center [296, 154] width 338 height 211
click at [228, 121] on div "// --- Our main proximity filtering logic, now in a reusable function --- const…" at bounding box center [296, 159] width 338 height 220
paste textarea "location_q"
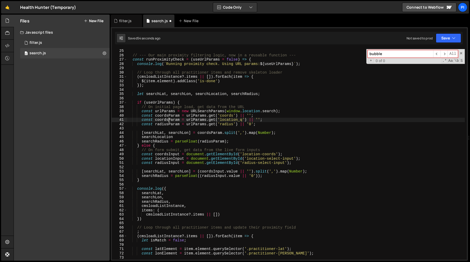
click at [168, 120] on div "// --- Our main proximity filtering logic, now in a reusable function --- const…" at bounding box center [296, 159] width 338 height 220
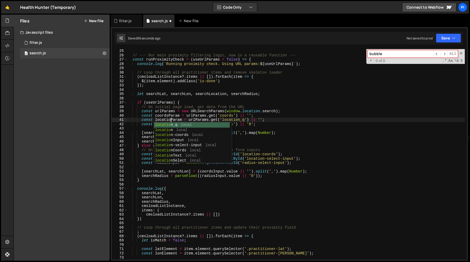
scroll to position [0, 3]
click at [164, 120] on div "// --- Our main proximity filtering logic, now in a reusable function --- const…" at bounding box center [296, 159] width 338 height 220
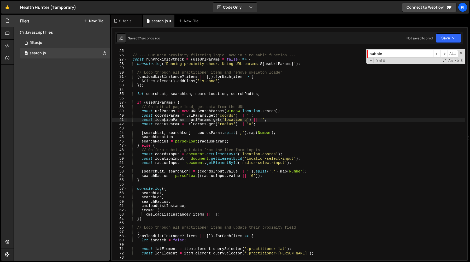
click at [164, 120] on div "// --- Our main proximity filtering logic, now in a reusable function --- const…" at bounding box center [296, 159] width 338 height 220
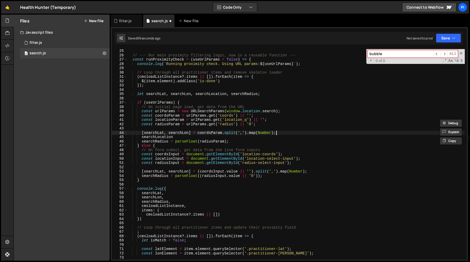
click at [290, 132] on div "// --- Our main proximity filtering logic, now in a reusable function --- const…" at bounding box center [296, 159] width 338 height 220
paste textarea "locationParam"
click at [152, 137] on div "// --- Our main proximity filtering logic, now in a reusable function --- const…" at bounding box center [296, 159] width 338 height 220
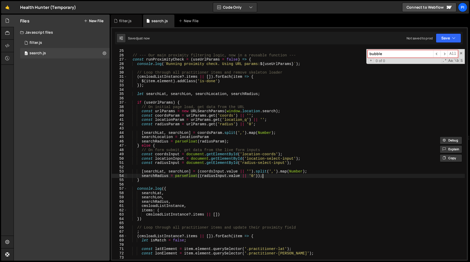
click at [333, 174] on div "// --- Our main proximity filtering logic, now in a reusable function --- const…" at bounding box center [296, 159] width 338 height 220
click at [325, 170] on div "// --- Our main proximity filtering logic, now in a reusable function --- const…" at bounding box center [296, 159] width 338 height 220
type textarea "[searchLat, searchLon] = (coordsInput.value || '').split(',').map(Number);"
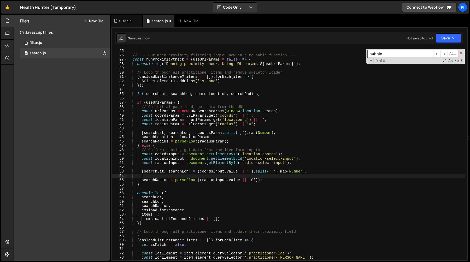
paste textarea "searchLocation"
click at [166, 158] on div "// --- Our main proximity filtering logic, now in a reusable function --- const…" at bounding box center [296, 159] width 338 height 220
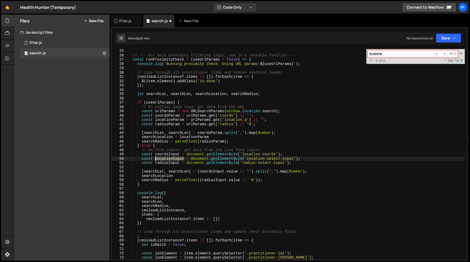
click at [166, 158] on div "// --- Our main proximity filtering logic, now in a reusable function --- const…" at bounding box center [296, 159] width 338 height 220
click at [179, 176] on div "// --- Our main proximity filtering logic, now in a reusable function --- const…" at bounding box center [296, 159] width 338 height 220
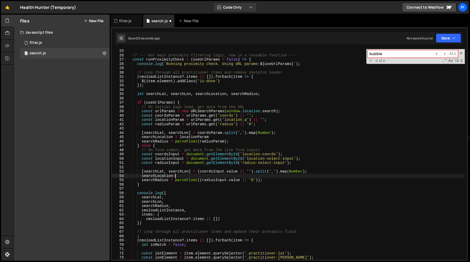
paste textarea "locationInput"
click at [259, 173] on div "// --- Our main proximity filtering logic, now in a reusable function --- const…" at bounding box center [296, 159] width 338 height 220
click at [251, 177] on div "// --- Our main proximity filtering logic, now in a reusable function --- const…" at bounding box center [296, 159] width 338 height 220
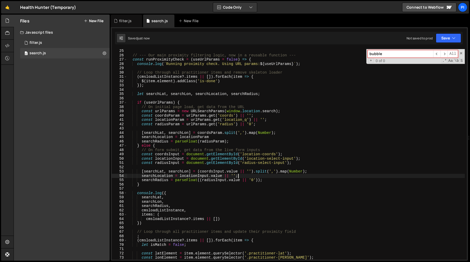
click at [153, 175] on div "// --- Our main proximity filtering logic, now in a reusable function --- const…" at bounding box center [296, 159] width 338 height 220
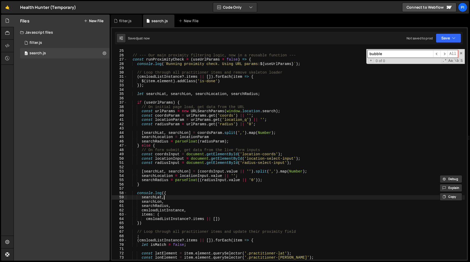
click at [172, 198] on div "// --- Our main proximity filtering logic, now in a reusable function --- const…" at bounding box center [296, 159] width 338 height 220
click at [172, 201] on div "// --- Our main proximity filtering logic, now in a reusable function --- const…" at bounding box center [296, 159] width 338 height 220
type textarea "searchLon,"
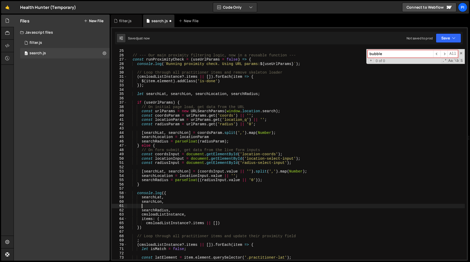
paste textarea "searchLocation"
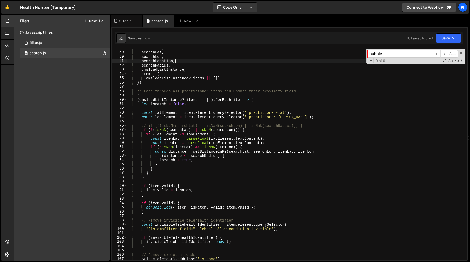
scroll to position [249, 0]
click at [158, 194] on div "console . log ({ searchLat , searchLon , searchLocation , searchRadius , cmsloa…" at bounding box center [296, 156] width 338 height 220
type textarea "} else {"
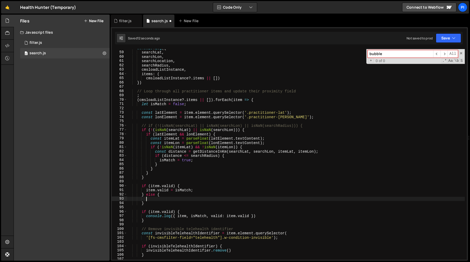
scroll to position [0, 1]
click at [216, 192] on div "console . log ({ searchLat , searchLon , searchLocation , searchRadius , cmsloa…" at bounding box center [296, 156] width 338 height 220
type textarea "item.valid = isMatch;"
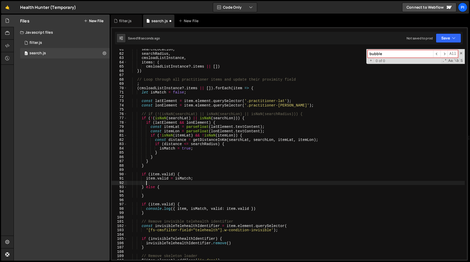
scroll to position [261, 0]
click at [184, 100] on div "searchLocation , searchRadius , cmsloadListInstance , items : ( cmsloadListInst…" at bounding box center [296, 157] width 338 height 220
type textarea "const latElement = item.element.querySelector('.practitioner-lat');"
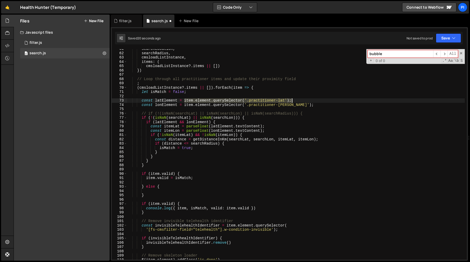
click at [305, 101] on div "searchLocation , searchRadius , cmsloadListInstance , items : ( cmsloadListInst…" at bounding box center [296, 157] width 338 height 220
click at [155, 181] on div "searchLocation , searchRadius , cmsloadListInstance , items : ( cmsloadListInst…" at bounding box center [296, 157] width 338 height 220
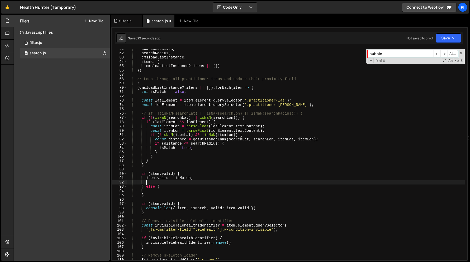
paste textarea "item.element.querySelector('.practitioner-lat');"
type textarea "item.element.querySelector('.practitioner-lat');"
click at [141, 100] on div "searchLocation , searchRadius , cmsloadListInstance , items : ( cmsloadListInst…" at bounding box center [296, 157] width 338 height 220
type textarea "const latElement = item.element.querySelector('.practitioner-lat');"
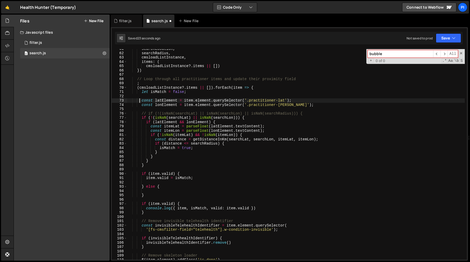
click at [302, 100] on div "searchLocation , searchRadius , cmsloadListInstance , items : ( cmsloadListInst…" at bounding box center [296, 157] width 338 height 220
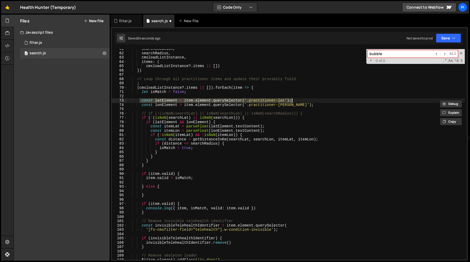
click at [156, 182] on div "searchLocation , searchRadius , cmsloadListInstance , items : ( cmsloadListInst…" at bounding box center [296, 157] width 338 height 220
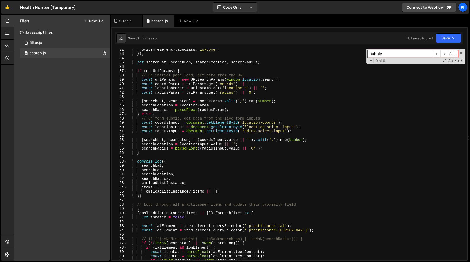
scroll to position [130, 0]
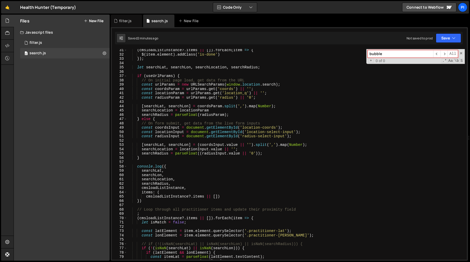
click at [247, 133] on div "( cmsloadListInstance ?. items || [ ]) . forEach ( item => { $ ( item . element…" at bounding box center [296, 158] width 338 height 220
click at [294, 132] on div "( cmsloadListInstance ?. items || [ ]) . forEach ( item => { $ ( item . element…" at bounding box center [296, 158] width 338 height 220
click at [296, 132] on div "( cmsloadListInstance ?. items || [ ]) . forEach ( item => { $ ( item . element…" at bounding box center [296, 158] width 338 height 220
click at [248, 132] on div "( cmsloadListInstance ?. items || [ ]) . forEach ( item => { $ ( item . element…" at bounding box center [296, 158] width 338 height 220
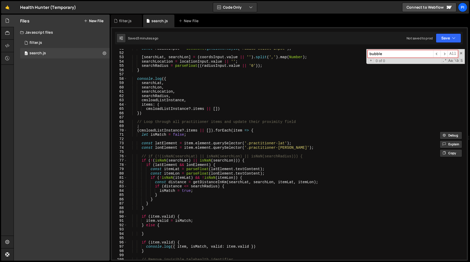
scroll to position [218, 0]
click at [308, 149] on div "const radiusInput = document . getElementById ( 'radius-select-input' ) ; [ sea…" at bounding box center [296, 157] width 338 height 220
click at [303, 143] on div "const radiusInput = document . getElementById ( 'radius-select-input' ) ; [ sea…" at bounding box center [296, 157] width 338 height 220
type textarea "const latElement = item.element.querySelector('.practitioner-lat'); const lonEl…"
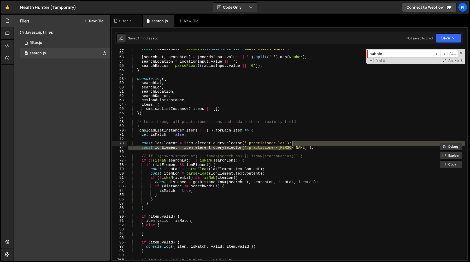
click at [296, 152] on div "const radiusInput = document . getElementById ( 'radius-select-input' ) ; [ sea…" at bounding box center [296, 157] width 338 height 220
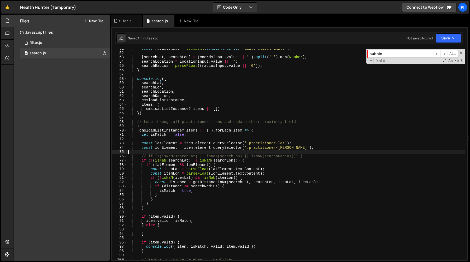
click at [297, 148] on div "const radiusInput = document . getElementById ( 'radius-select-input' ) ; [ sea…" at bounding box center [296, 157] width 338 height 220
type textarea "const lonElement = item.element.querySelector('.practitioner-lon');"
paste textarea "const lonElement = item.element.querySelector('.practitioner-lon');"
type textarea "const lonElement = item.element.querySelector('.practitioner-lon');"
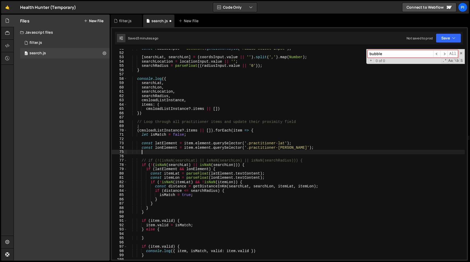
paste textarea "const lonElement = item.element.querySelector('.practitioner-lon');"
type textarea "const lonElement = item.element.querySelector('.practitioner-lon');"
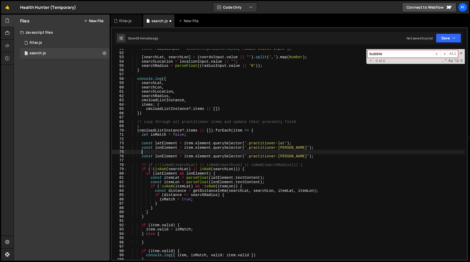
click at [156, 153] on div "const radiusInput = document . getElementById ( 'radius-select-input' ) ; [ sea…" at bounding box center [296, 157] width 338 height 220
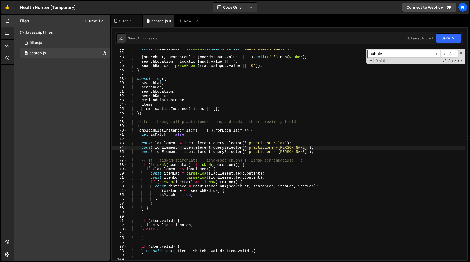
click at [162, 154] on div "const radiusInput = document . getElementById ( 'radius-select-input' ) ; [ sea…" at bounding box center [296, 157] width 338 height 220
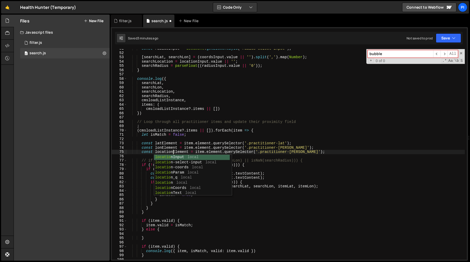
scroll to position [0, 3]
click at [259, 154] on div "const radiusInput = document . getElementById ( 'radius-select-input' ) ; [ sea…" at bounding box center [296, 157] width 338 height 220
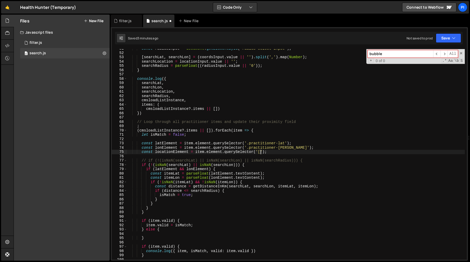
scroll to position [0, 9]
paste textarea "fs-cmsfilter-field"
paste textarea "location_q"
click at [162, 152] on div "const radiusInput = document . getElementById ( 'radius-select-input' ) ; [ sea…" at bounding box center [296, 157] width 338 height 220
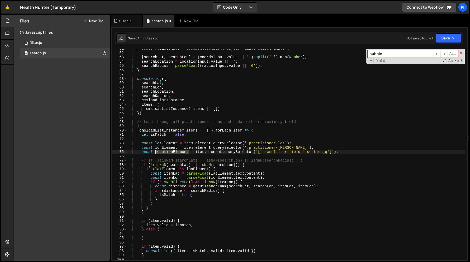
click at [162, 152] on div "const radiusInput = document . getElementById ( 'radius-select-input' ) ; [ sea…" at bounding box center [296, 157] width 338 height 220
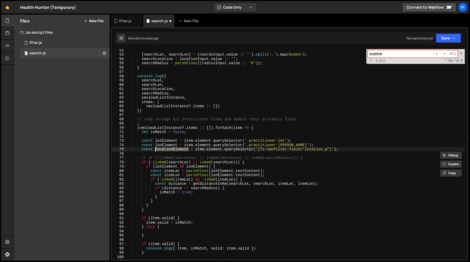
scroll to position [221, 0]
click at [206, 224] on div "[ searchLat , searchLon ] = ( coordsInput . value || '' ) . split ( ',' ) . map…" at bounding box center [296, 158] width 338 height 220
type textarea "item.valid = isMatch;"
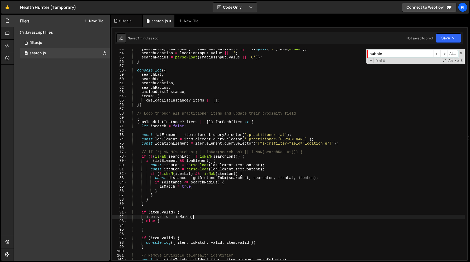
scroll to position [0, 1]
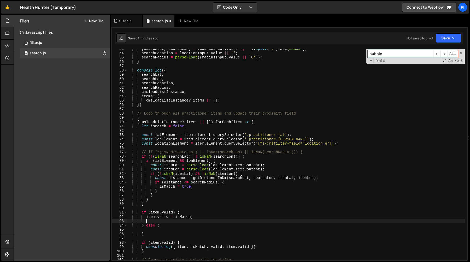
paste textarea "locationElement"
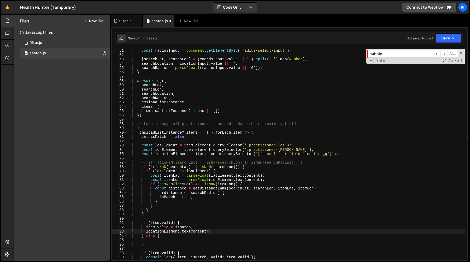
scroll to position [210, 0]
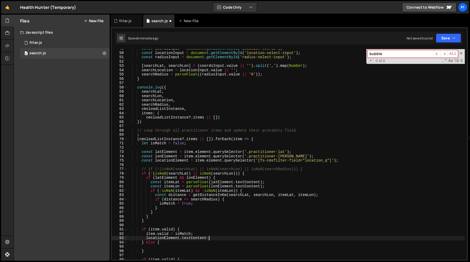
click at [200, 235] on div "const coordsInput = document . getElementById ( 'location-coords' ) ; const loc…" at bounding box center [296, 157] width 338 height 220
type textarea "locationElement"
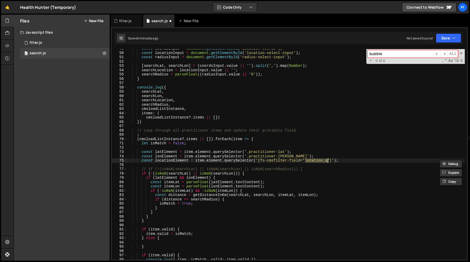
type textarea "item.valid = isMatch;"
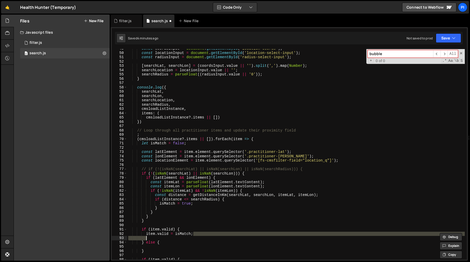
click at [149, 248] on div "const coordsInput = document . getElementById ( 'location-coords' ) ; const loc…" at bounding box center [296, 157] width 338 height 220
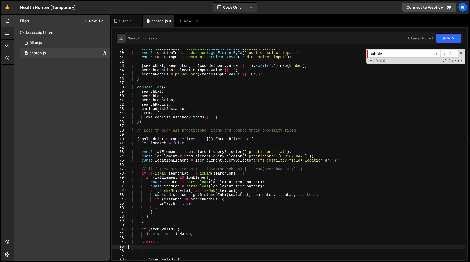
scroll to position [0, 0]
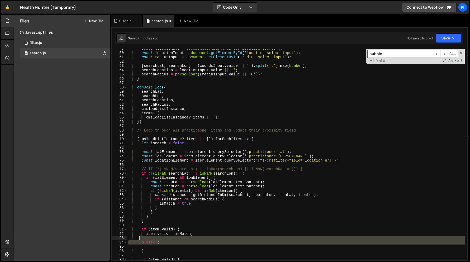
click at [140, 239] on div "const coordsInput = document . getElementById ( 'location-coords' ) ; const loc…" at bounding box center [296, 157] width 338 height 220
type textarea "} else {"
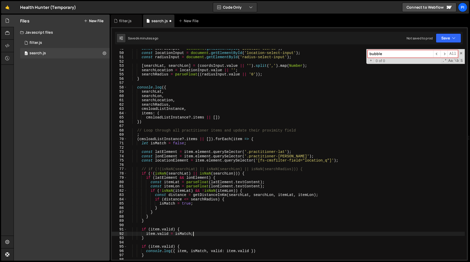
type textarea "}"
type textarea "l"
paste textarea "locationElement"
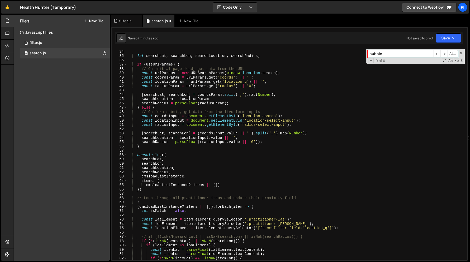
scroll to position [119, 0]
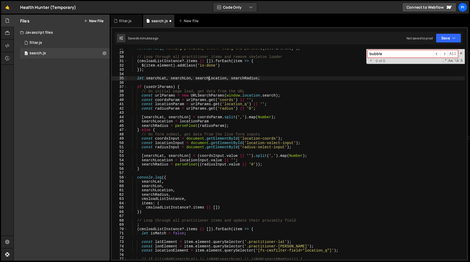
click at [210, 80] on div "console . log ( ` Running proximity check. Using URL params: ${ useUrlParams } …" at bounding box center [296, 156] width 338 height 220
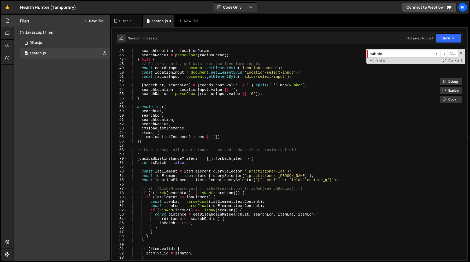
scroll to position [242, 0]
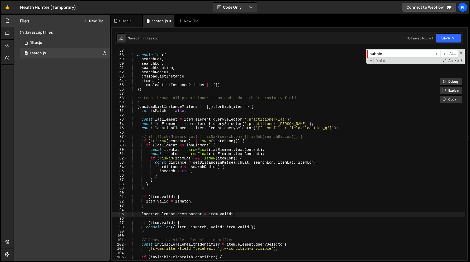
click at [244, 214] on div "console . log ({ searchLat , searchLon , searchLocation , searchRadius , cmsloa…" at bounding box center [296, 159] width 338 height 220
paste textarea "searchLocation"
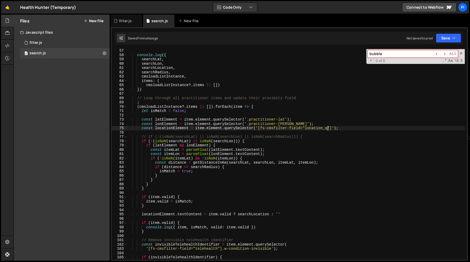
click at [329, 129] on div "console . log ({ searchLat , searchLon , searchLocation , searchRadius , cmsloa…" at bounding box center [296, 159] width 338 height 220
click at [307, 140] on div "console . log ({ searchLat , searchLon , searchLocation , searchRadius , cmsloa…" at bounding box center [296, 159] width 338 height 220
type textarea "if (!(isNaN(searchLat) || isNaN(searchLon))) {"
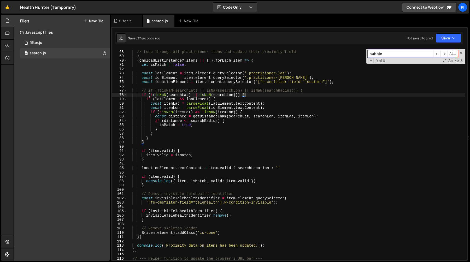
scroll to position [288, 0]
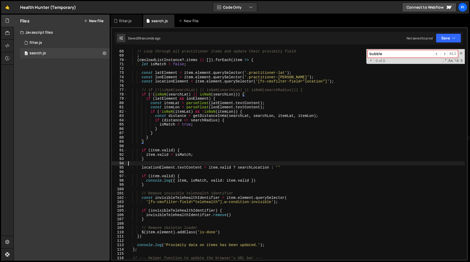
click at [168, 166] on div "// Loop through all practitioner items and update their proximity field ; ( cms…" at bounding box center [296, 155] width 338 height 220
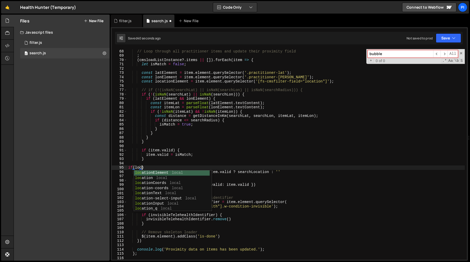
scroll to position [0, 1]
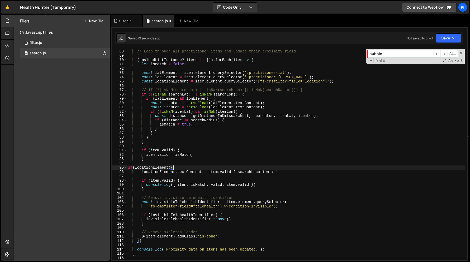
type textarea "locationElement.textContent = item.valid ? searchLocation : ''"
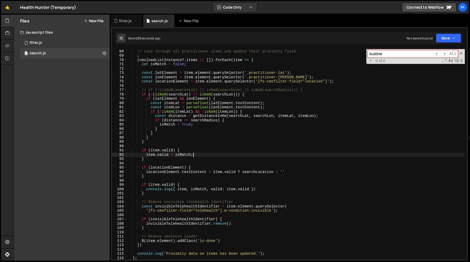
click at [211, 156] on div "// Loop through all practitioner items and update their proximity field ; ( cms…" at bounding box center [296, 155] width 338 height 220
click at [234, 123] on div "// Loop through all practitioner items and update their proximity field ; ( cms…" at bounding box center [296, 155] width 338 height 220
click at [232, 120] on div "// Loop through all practitioner items and update their proximity field ; ( cms…" at bounding box center [296, 155] width 338 height 220
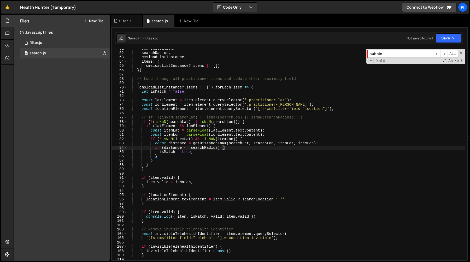
scroll to position [257, 0]
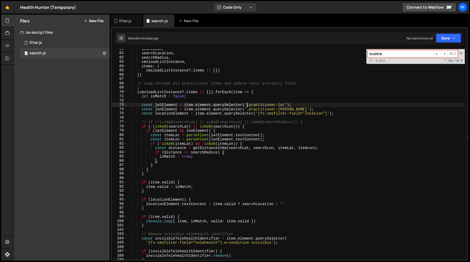
click at [248, 103] on div "searchLon , searchLocation , searchRadius , cmsloadListInstance , items : ( cms…" at bounding box center [296, 157] width 338 height 220
click at [258, 105] on div "searchLon , searchLocation , searchRadius , cmsloadListInstance , items : ( cms…" at bounding box center [296, 157] width 338 height 220
click at [282, 105] on div "searchLon , searchLocation , searchRadius , cmsloadListInstance , items : ( cms…" at bounding box center [296, 157] width 338 height 220
click at [286, 105] on div "searchLon , searchLocation , searchRadius , cmsloadListInstance , items : ( cms…" at bounding box center [296, 157] width 338 height 220
click at [211, 88] on div "searchLon , searchLocation , searchRadius , cmsloadListInstance , items : ( cms…" at bounding box center [296, 157] width 338 height 220
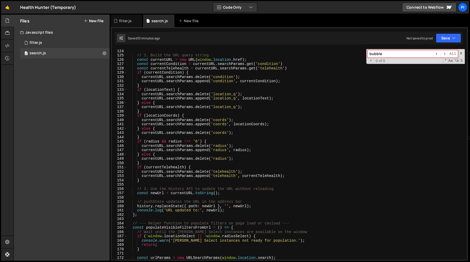
scroll to position [530, 0]
click at [216, 100] on div "const radius = document . getElementById ( 'radius-select-input' ) . value || '…" at bounding box center [296, 155] width 338 height 220
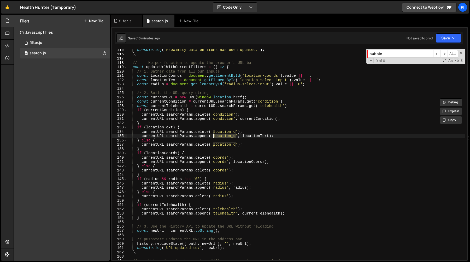
scroll to position [487, 0]
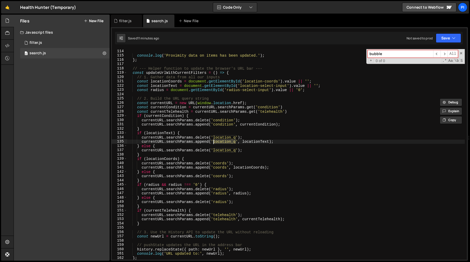
click at [192, 71] on div "console . log ( 'Proximity data on items has been updated.' ) ; } ; // --- Help…" at bounding box center [296, 159] width 338 height 220
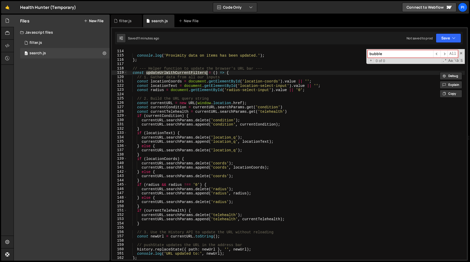
click at [167, 85] on div "console . log ( 'Proximity data on items has been updated.' ) ; } ; // --- Help…" at bounding box center [296, 159] width 338 height 220
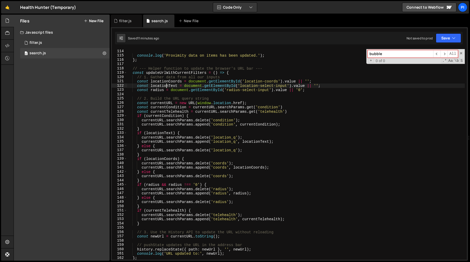
click at [167, 85] on div "console . log ( 'Proximity data on items has been updated.' ) ; } ; // --- Help…" at bounding box center [296, 159] width 338 height 220
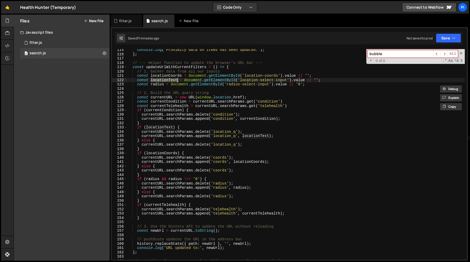
scroll to position [493, 0]
click at [164, 120] on div "console . log ( 'Proximity data on items has been updated.' ) ; } ; // --- Help…" at bounding box center [296, 158] width 338 height 220
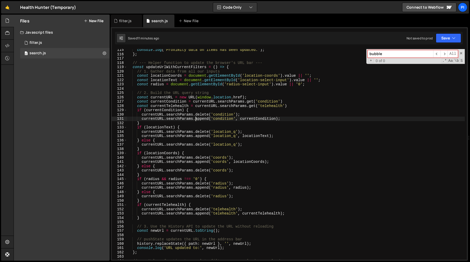
click at [195, 118] on div "console . log ( 'Proximity data on items has been updated.' ) ; } ; // --- Help…" at bounding box center [296, 158] width 338 height 220
click at [176, 120] on div "console . log ( 'Proximity data on items has been updated.' ) ; } ; // --- Help…" at bounding box center [296, 158] width 338 height 220
click at [176, 124] on div "console . log ( 'Proximity data on items has been updated.' ) ; } ; // --- Help…" at bounding box center [296, 158] width 338 height 220
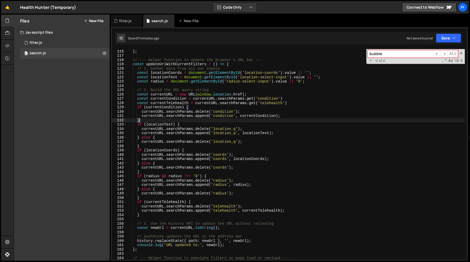
scroll to position [498, 0]
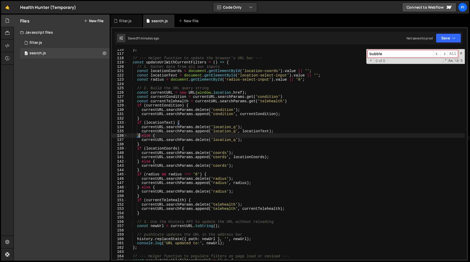
click at [141, 137] on div "} ; // --- Helper function to update the browser's URL bar --- const updateUrlW…" at bounding box center [296, 157] width 338 height 220
click at [142, 143] on div "} ; // --- Helper function to update the browser's URL bar --- const updateUrlW…" at bounding box center [296, 157] width 338 height 220
click at [167, 115] on div "} ; // --- Helper function to update the browser's URL bar --- const updateUrlW…" at bounding box center [296, 157] width 338 height 220
click at [256, 100] on div "} ; // --- Helper function to update the browser's URL bar --- const updateUrlW…" at bounding box center [296, 157] width 338 height 220
click at [248, 119] on div "} ; // --- Helper function to update the browser's URL bar --- const updateUrlW…" at bounding box center [296, 157] width 338 height 220
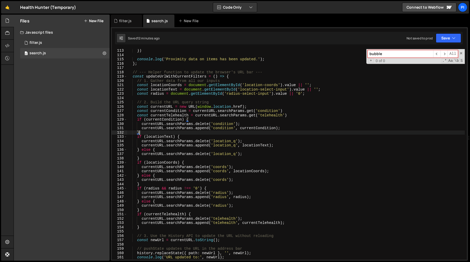
scroll to position [483, 0]
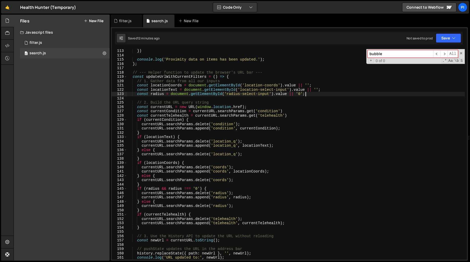
click at [316, 96] on div "}) console . log ( 'Proximity data on items has been updated.' ) ; } ; // --- H…" at bounding box center [296, 159] width 338 height 220
click at [140, 151] on div "}) console . log ( 'Proximity data on items has been updated.' ) ; } ; // --- H…" at bounding box center [296, 159] width 338 height 220
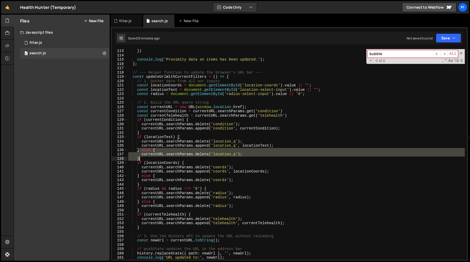
click at [143, 157] on div "}) console . log ( 'Proximity data on items has been updated.' ) ; } ; // --- H…" at bounding box center [296, 159] width 338 height 220
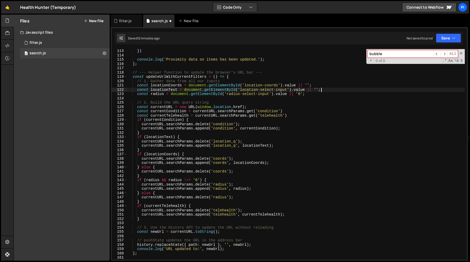
click at [328, 91] on div "}) console . log ( 'Proximity data on items has been updated.' ) ; } ; // --- H…" at bounding box center [296, 159] width 338 height 220
click at [293, 116] on div "}) console . log ( 'Proximity data on items has been updated.' ) ; } ; // --- H…" at bounding box center [296, 159] width 338 height 220
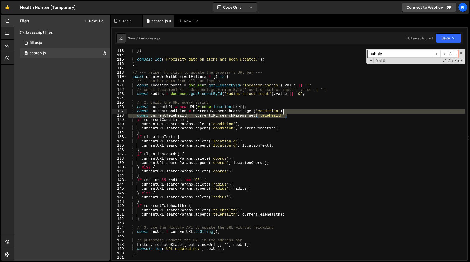
click at [293, 113] on div "}) console . log ( 'Proximity data on items has been updated.' ) ; } ; // --- H…" at bounding box center [296, 159] width 338 height 220
click at [293, 117] on div "}) console . log ( 'Proximity data on items has been updated.' ) ; } ; // --- H…" at bounding box center [296, 154] width 338 height 211
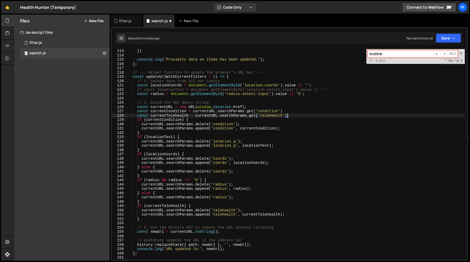
paste textarea "l"
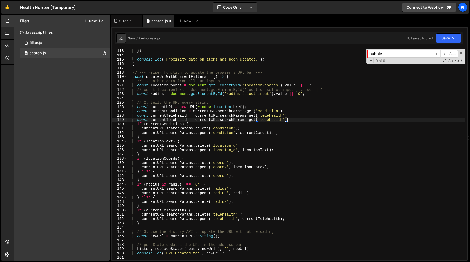
click at [276, 121] on div "}) console . log ( 'Proximity data on items has been updated.' ) ; } ; // --- H…" at bounding box center [296, 159] width 338 height 220
click at [167, 121] on div "}) console . log ( 'Proximity data on items has been updated.' ) ; } ; // --- H…" at bounding box center [296, 159] width 338 height 220
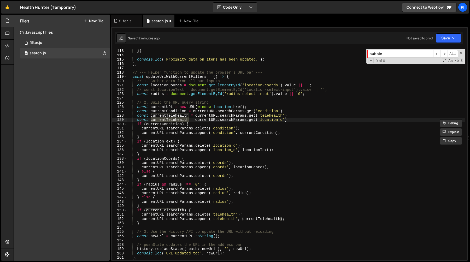
click at [167, 120] on div "}) console . log ( 'Proximity data on items has been updated.' ) ; } ; // --- H…" at bounding box center [296, 154] width 338 height 211
click at [177, 120] on div "}) console . log ( 'Proximity data on items has been updated.' ) ; } ; // --- H…" at bounding box center [296, 159] width 338 height 220
click at [154, 142] on div "}) console . log ( 'Proximity data on items has been updated.' ) ; } ; // --- H…" at bounding box center [296, 159] width 338 height 220
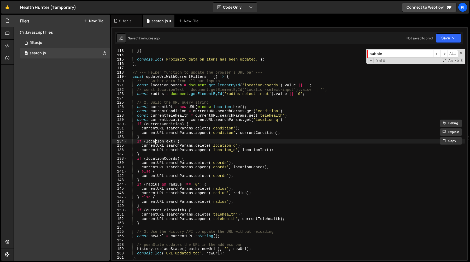
scroll to position [0, 3]
click at [154, 142] on div "}) console . log ( 'Proximity data on items has been updated.' ) ; } ; // --- H…" at bounding box center [296, 159] width 338 height 220
paste textarea "currentLocation"
click at [254, 152] on div "}) console . log ( 'Proximity data on items has been updated.' ) ; } ; // --- H…" at bounding box center [296, 159] width 338 height 220
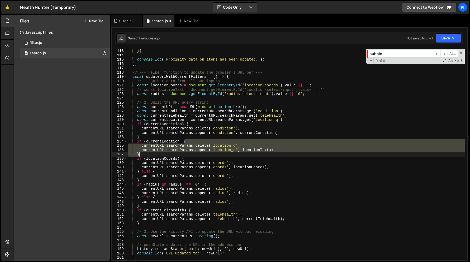
click at [254, 152] on div "}) console . log ( 'Proximity data on items has been updated.' ) ; } ; // --- H…" at bounding box center [296, 159] width 338 height 220
click at [256, 149] on div "}) console . log ( 'Proximity data on items has been updated.' ) ; } ; // --- H…" at bounding box center [296, 154] width 338 height 211
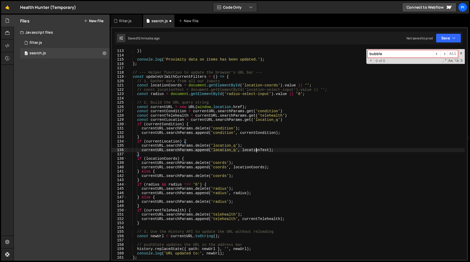
click at [256, 149] on div "}) console . log ( 'Proximity data on items has been updated.' ) ; } ; // --- H…" at bounding box center [296, 159] width 338 height 220
paste textarea "currentLocation"
click at [257, 144] on div "}) console . log ( 'Proximity data on items has been updated.' ) ; } ; // --- H…" at bounding box center [296, 159] width 338 height 220
type textarea "currentURL.searchParams.delete('location_q');"
click at [129, 20] on div "filter.js" at bounding box center [125, 20] width 13 height 5
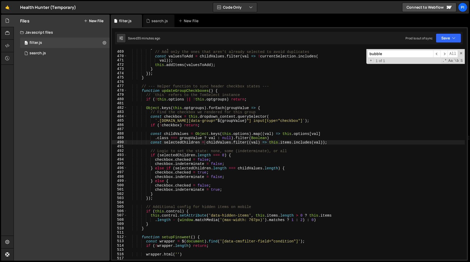
click at [395, 55] on input "bubble" at bounding box center [401, 54] width 66 height 8
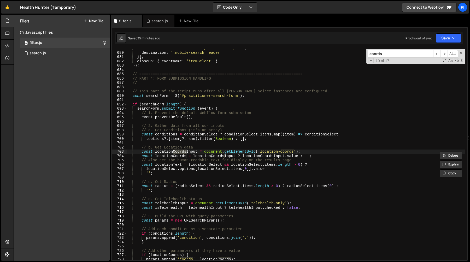
scroll to position [2958, 0]
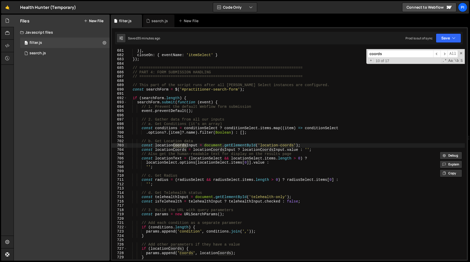
type input "coords"
type textarea "const locationText = (locationSelect && locationSelect.items.length > 0) ?"
click at [191, 160] on div "}] , closeOn : { eventName : 'itemSelect' } }) ; // ===========================…" at bounding box center [296, 159] width 338 height 220
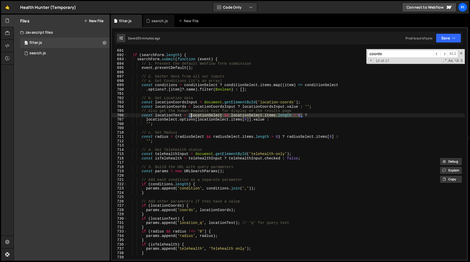
scroll to position [3011, 0]
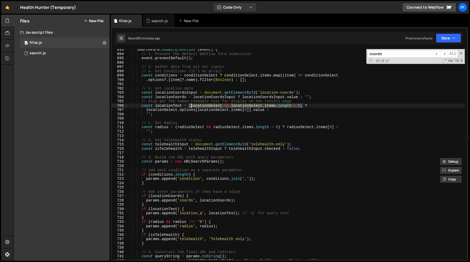
click at [393, 53] on input "coords" at bounding box center [401, 54] width 66 height 8
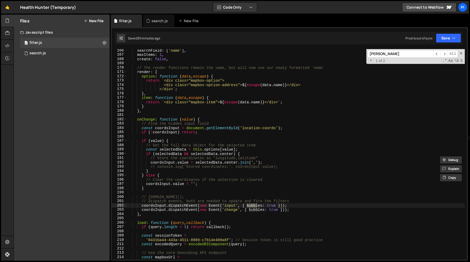
scroll to position [719, 0]
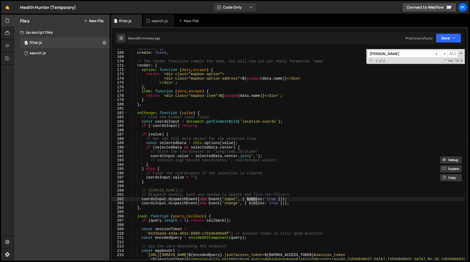
type input "bubb"
click at [185, 202] on div "maxItems : 1 , create : false , // The render functions remain the same, but wi…" at bounding box center [296, 158] width 338 height 224
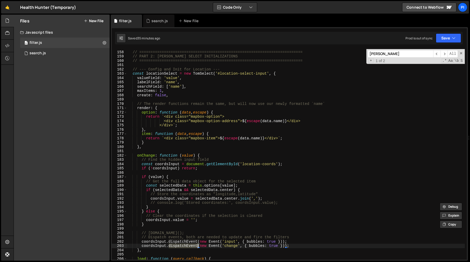
scroll to position [676, 0]
click at [250, 187] on div "// ========================================================================= //…" at bounding box center [296, 155] width 338 height 220
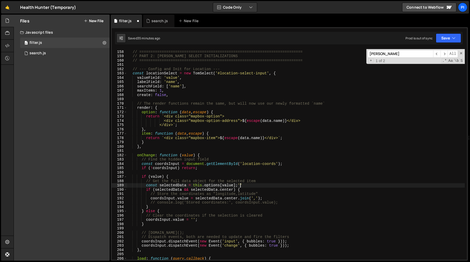
type textarea "const selectedData = this.options[value];"
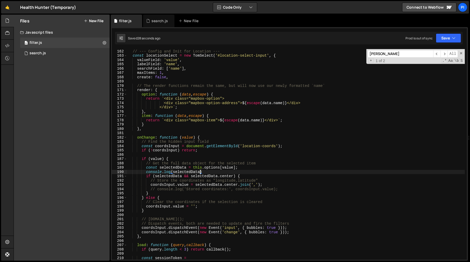
scroll to position [699, 0]
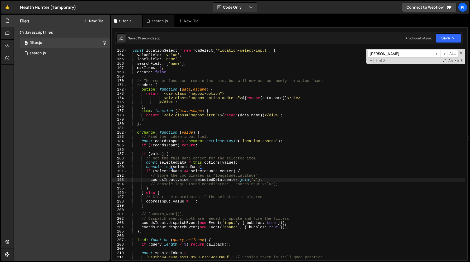
click at [292, 182] on div "const locationSelect = new TomSelect ( '#location-select-input' , { valueField …" at bounding box center [296, 159] width 338 height 220
paste textarea "https://health-hunter.webflow.io/wip-search-practitioners?coords=37.6855%2C122.…"
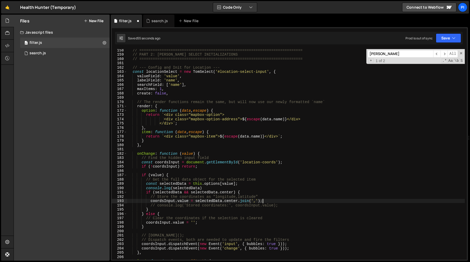
scroll to position [678, 0]
click at [218, 73] on div "// ========================================================================= //…" at bounding box center [296, 158] width 338 height 220
click at [142, 163] on div "// ========================================================================= //…" at bounding box center [296, 158] width 338 height 220
type textarea "const coordsInput = document.getElementById('location-coords');"
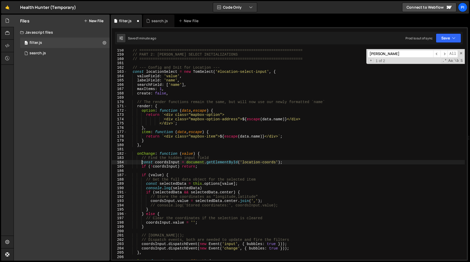
click at [291, 163] on div "// ========================================================================= //…" at bounding box center [296, 158] width 338 height 220
click at [291, 163] on div "// ========================================================================= //…" at bounding box center [296, 154] width 338 height 211
paste textarea "const coordsInput = document.getElementById('location-coords');"
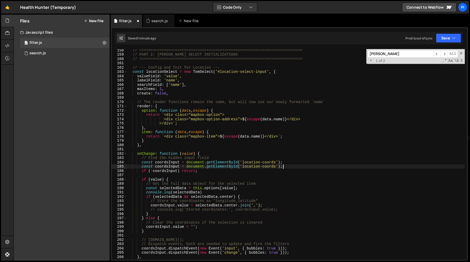
click at [170, 166] on div "// ========================================================================= //…" at bounding box center [296, 158] width 338 height 220
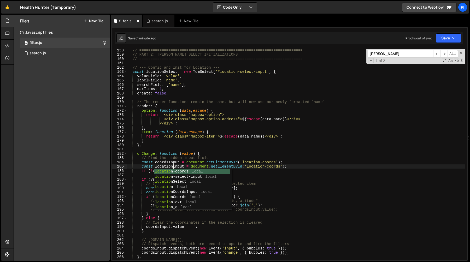
scroll to position [0, 3]
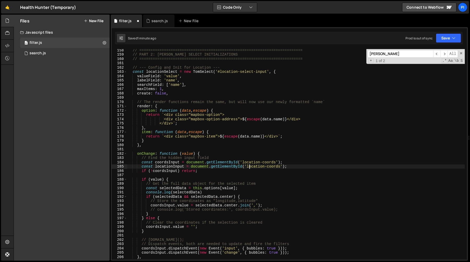
click at [249, 167] on div "// ========================================================================= //…" at bounding box center [296, 158] width 338 height 220
click at [220, 73] on div "// ========================================================================= //…" at bounding box center [296, 158] width 338 height 220
click at [268, 72] on div "// ========================================================================= //…" at bounding box center [296, 158] width 338 height 220
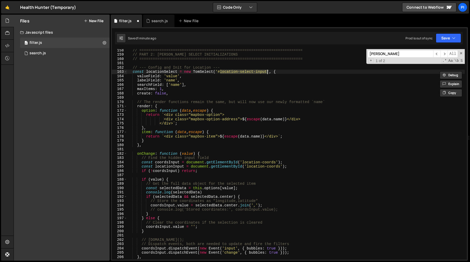
click at [247, 167] on div "// ========================================================================= //…" at bounding box center [296, 158] width 338 height 220
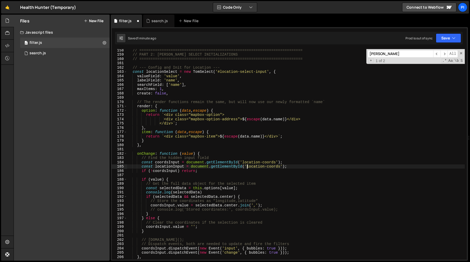
click at [282, 167] on div "// ========================================================================= //…" at bounding box center [296, 158] width 338 height 220
paste textarea "select-input"
click at [166, 160] on div "// ========================================================================= //…" at bounding box center [296, 158] width 338 height 220
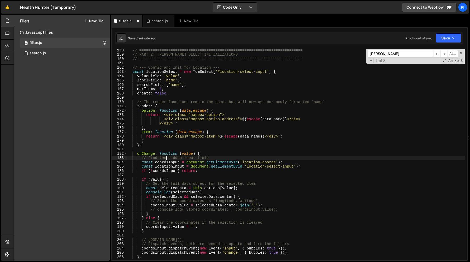
click at [166, 160] on div "// ========================================================================= //…" at bounding box center [296, 158] width 338 height 220
click at [167, 161] on div "// ========================================================================= //…" at bounding box center [296, 158] width 338 height 220
click at [178, 171] on div "// ========================================================================= //…" at bounding box center [296, 158] width 338 height 220
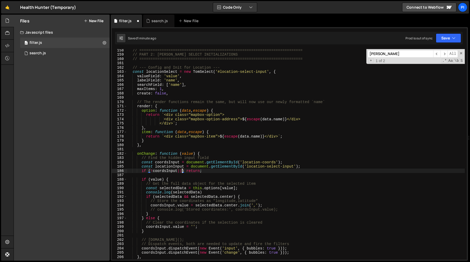
scroll to position [0, 4]
paste textarea "coordsInput"
click at [172, 163] on div "// ========================================================================= //…" at bounding box center [296, 158] width 338 height 220
click at [172, 166] on div "// ========================================================================= //…" at bounding box center [296, 158] width 338 height 220
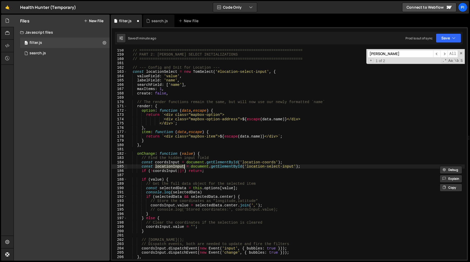
click at [184, 170] on div "// ========================================================================= //…" at bounding box center [296, 158] width 338 height 220
paste textarea "locationInput"
click at [184, 180] on div "// ========================================================================= //…" at bounding box center [296, 158] width 338 height 220
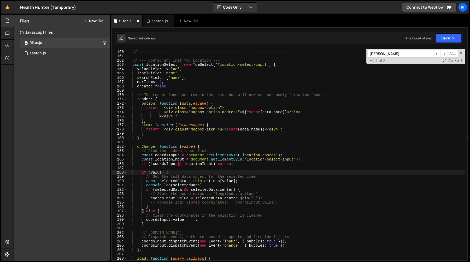
scroll to position [685, 0]
click at [209, 184] on div "// PART 2: TOM SELECT INITIALIZATIONS // ======================================…" at bounding box center [296, 155] width 338 height 220
type textarea "console.log(selectedData)"
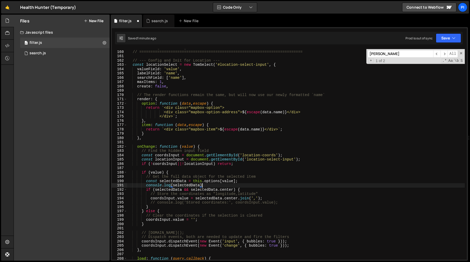
click at [136, 185] on div "// PART 2: TOM SELECT INITIALIZATIONS // ======================================…" at bounding box center [296, 155] width 338 height 220
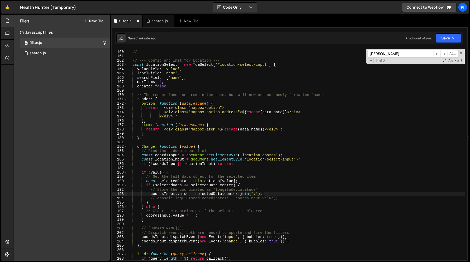
click at [270, 194] on div "// PART 2: TOM SELECT INITIALIZATIONS // ======================================…" at bounding box center [296, 155] width 338 height 220
type textarea "coordsInput.value = selectedData.center.join(',');"
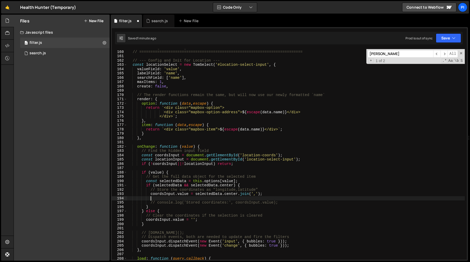
paste textarea "locationInput"
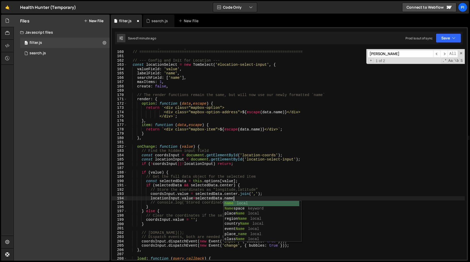
scroll to position [0, 7]
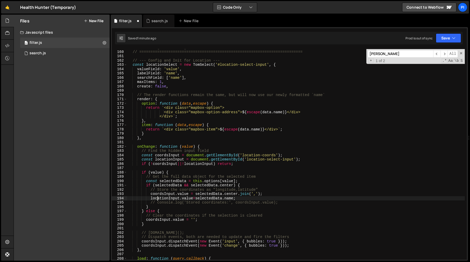
click at [157, 198] on div "// PART 2: TOM SELECT INITIALIZATIONS // ======================================…" at bounding box center [296, 155] width 338 height 220
click at [149, 198] on div "// PART 2: TOM SELECT INITIALIZATIONS // ======================================…" at bounding box center [296, 155] width 338 height 220
click at [196, 199] on div "// PART 2: TOM SELECT INITIALIZATIONS // ======================================…" at bounding box center [296, 155] width 338 height 220
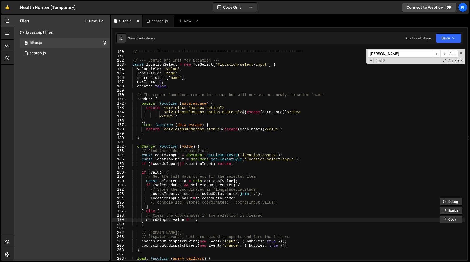
click at [210, 222] on div "// PART 2: TOM SELECT INITIALIZATIONS // ======================================…" at bounding box center [296, 155] width 338 height 220
type textarea "coordsInput.value = '';"
paste textarea "locationInput.value="
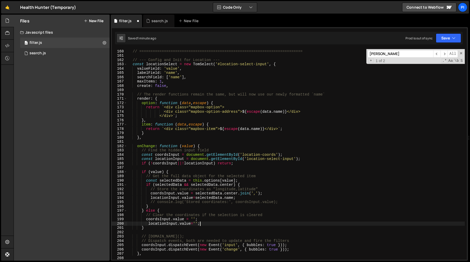
scroll to position [696, 0]
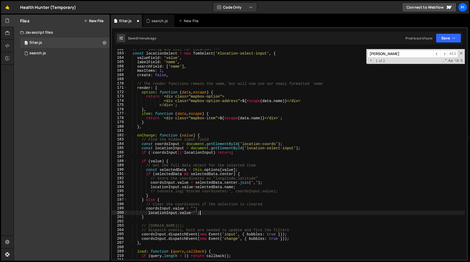
click at [141, 234] on div "// --- Config and Init for Location --- const locationSelect = new TomSelect ( …" at bounding box center [296, 157] width 338 height 220
click at [295, 241] on div "// --- Config and Init for Location --- const locationSelect = new TomSelect ( …" at bounding box center [296, 157] width 338 height 220
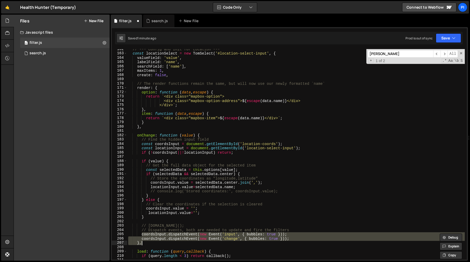
click at [295, 239] on div "// --- Config and Init for Location --- const locationSelect = new TomSelect ( …" at bounding box center [296, 157] width 338 height 220
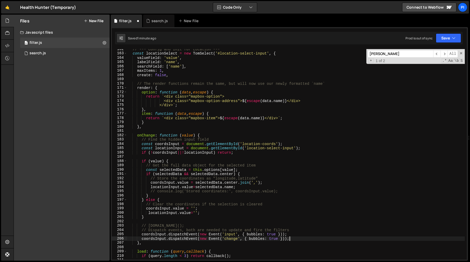
click at [141, 235] on div "// --- Config and Init for Location --- const locationSelect = new TomSelect ( …" at bounding box center [296, 157] width 338 height 220
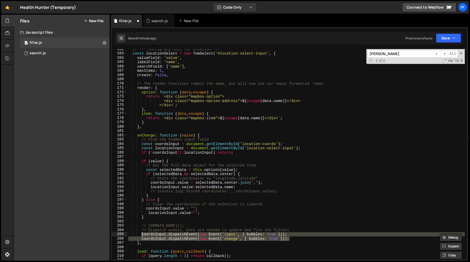
click at [309, 240] on div "// --- Config and Init for Location --- const locationSelect = new TomSelect ( …" at bounding box center [296, 154] width 338 height 211
type textarea "coordsInput.dispatchEvent(new Event('change', { bubbles: true }));"
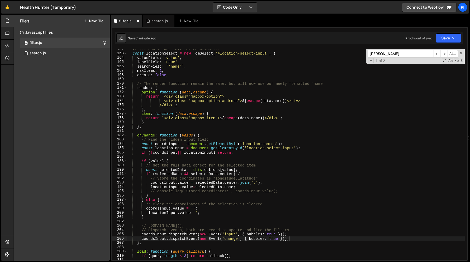
scroll to position [0, 1]
paste textarea "coordsInput.dispatchEvent(new Event('change', { bubbles: true }));"
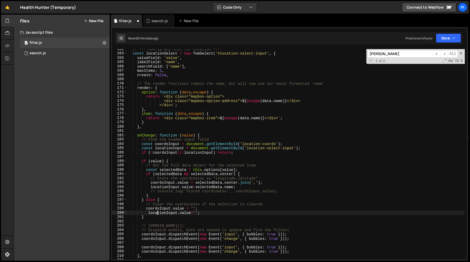
click at [158, 214] on div "// --- Config and Init for Location --- const locationSelect = new TomSelect ( …" at bounding box center [296, 157] width 338 height 220
click at [152, 248] on div "// --- Config and Init for Location --- const locationSelect = new TomSelect ( …" at bounding box center [296, 157] width 338 height 220
paste textarea "location"
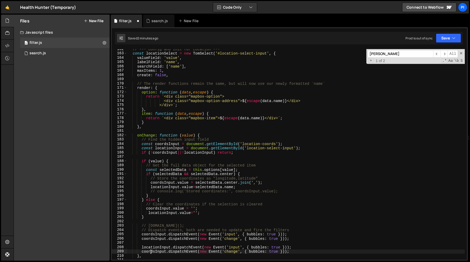
click at [152, 253] on div "// --- Config and Init for Location --- const locationSelect = new TomSelect ( …" at bounding box center [296, 157] width 338 height 220
paste textarea "location"
click at [184, 233] on div "// --- Config and Init for Location --- const locationSelect = new TomSelect ( …" at bounding box center [296, 157] width 338 height 220
type textarea "coordsInput.dispatchEvent(new Event('input', { bubbles: true }));"
